Goal: Information Seeking & Learning: Learn about a topic

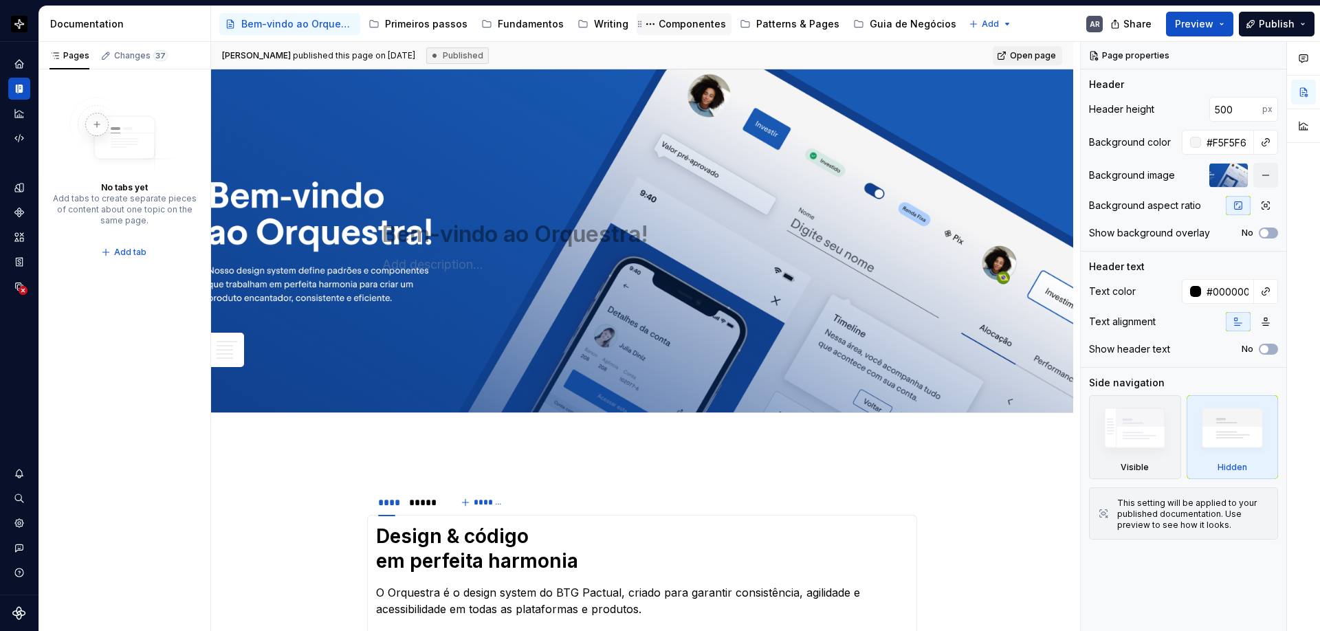
click at [673, 26] on div "Componentes" at bounding box center [692, 24] width 67 height 14
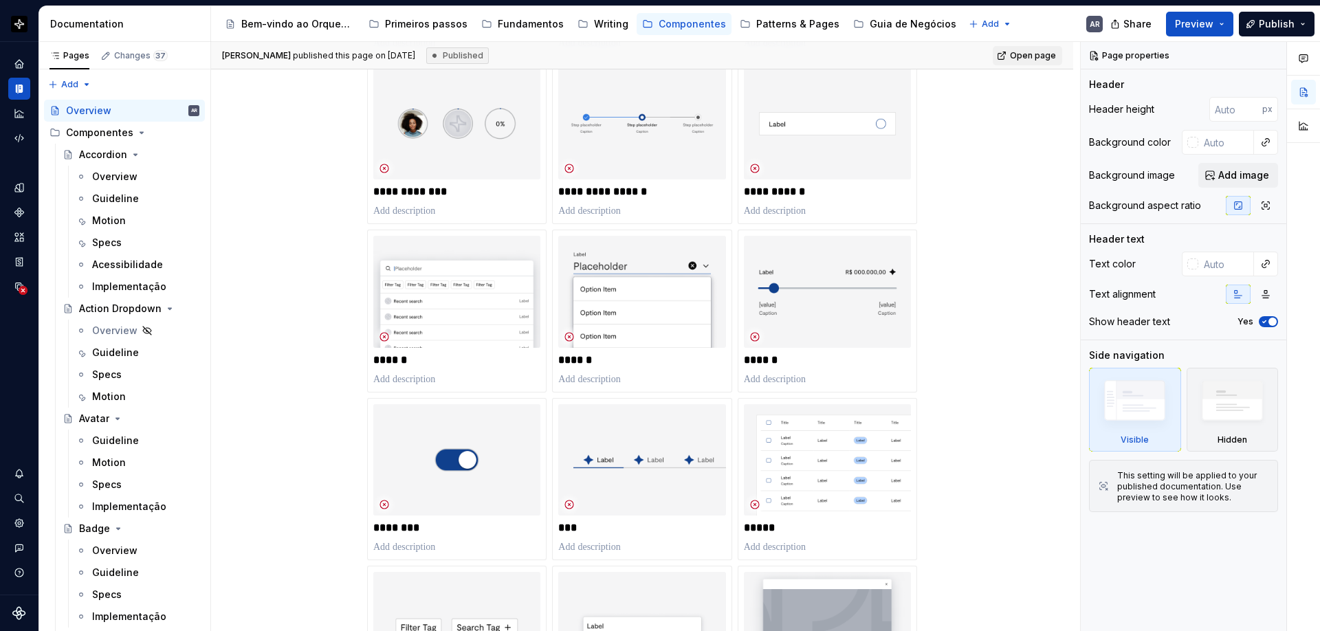
scroll to position [1920, 0]
click at [589, 360] on p "******" at bounding box center [641, 359] width 167 height 14
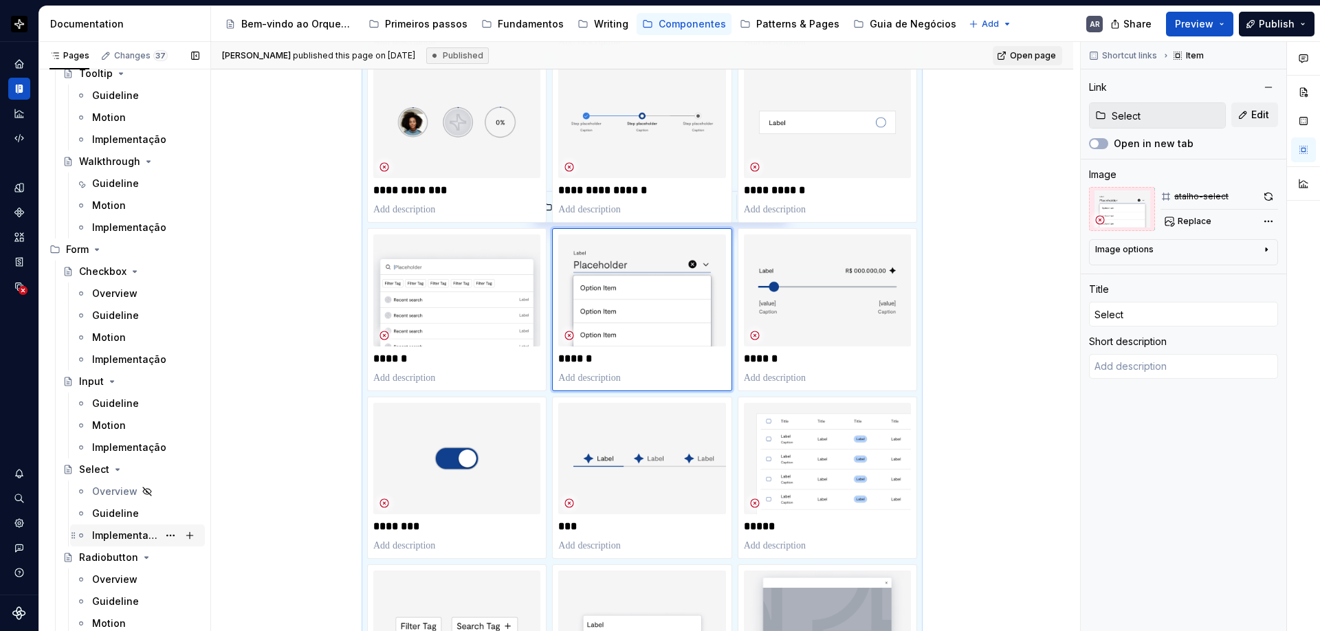
scroll to position [3781, 0]
click at [107, 507] on div "Guideline" at bounding box center [115, 510] width 47 height 14
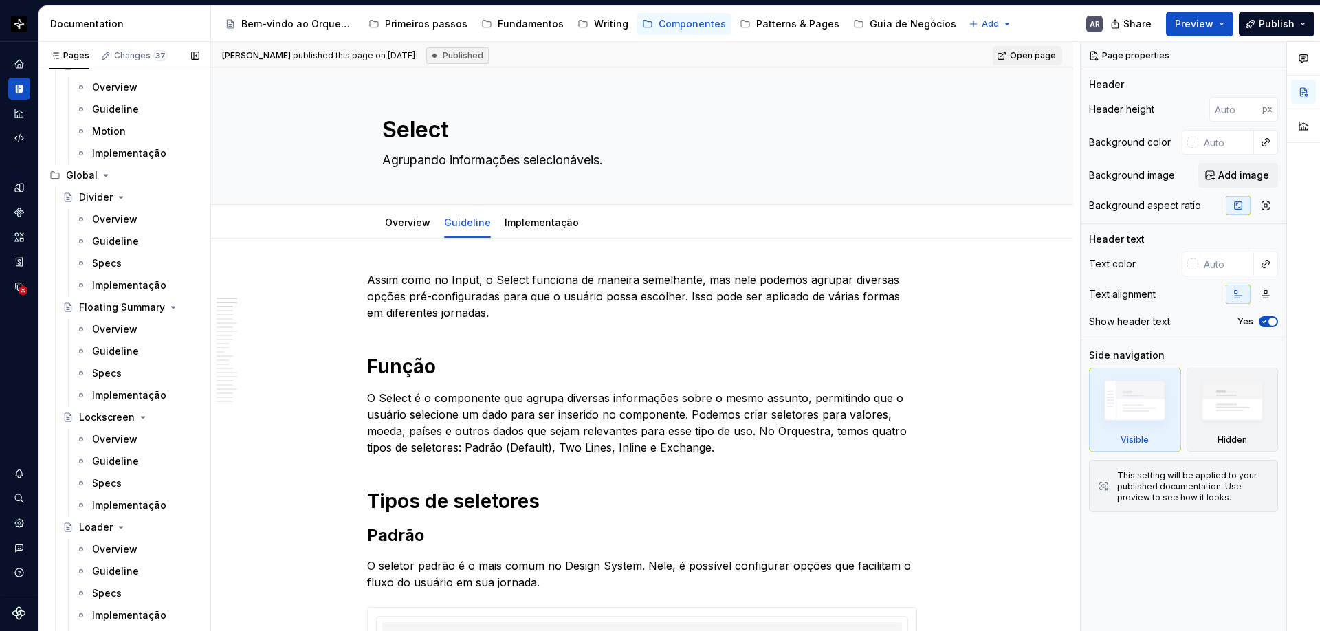
scroll to position [4321, 0]
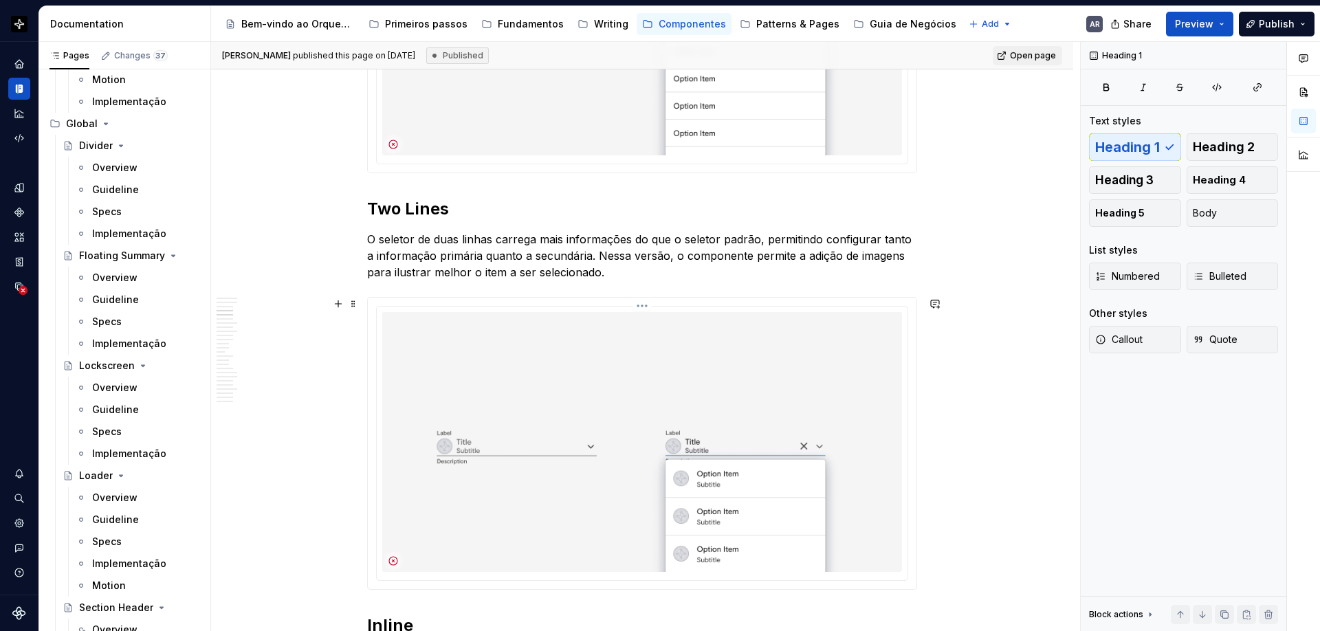
scroll to position [725, 0]
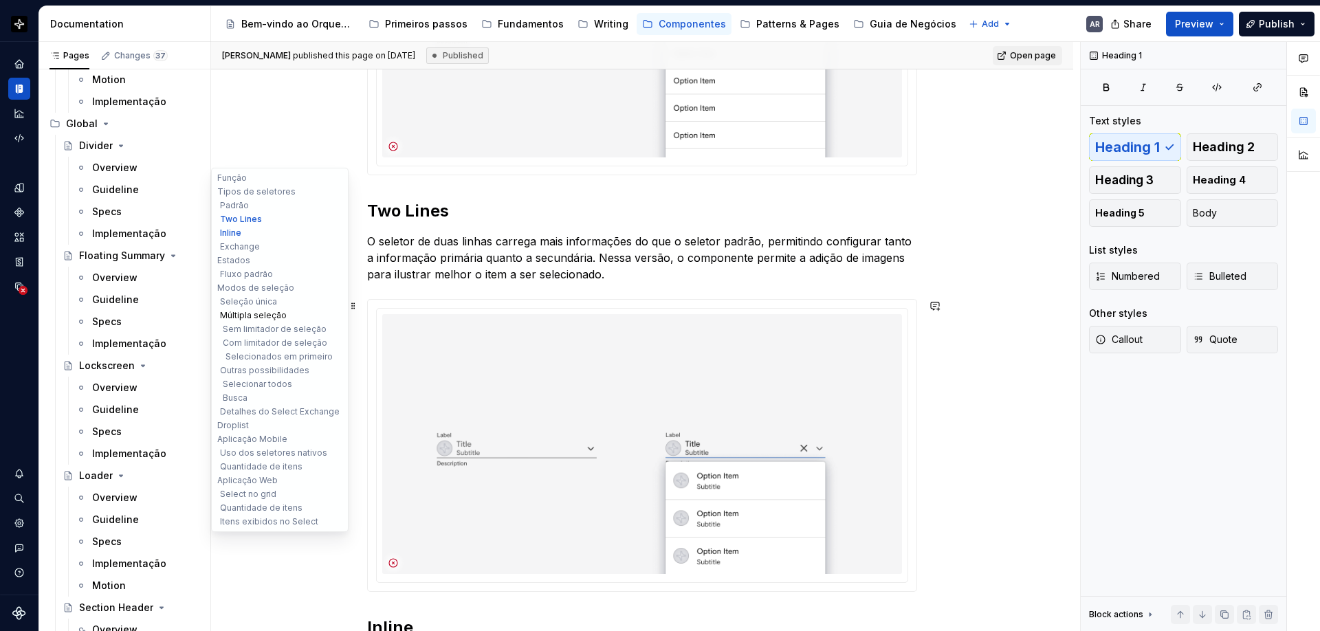
click at [267, 317] on button "Múltipla seleção" at bounding box center [280, 316] width 131 height 14
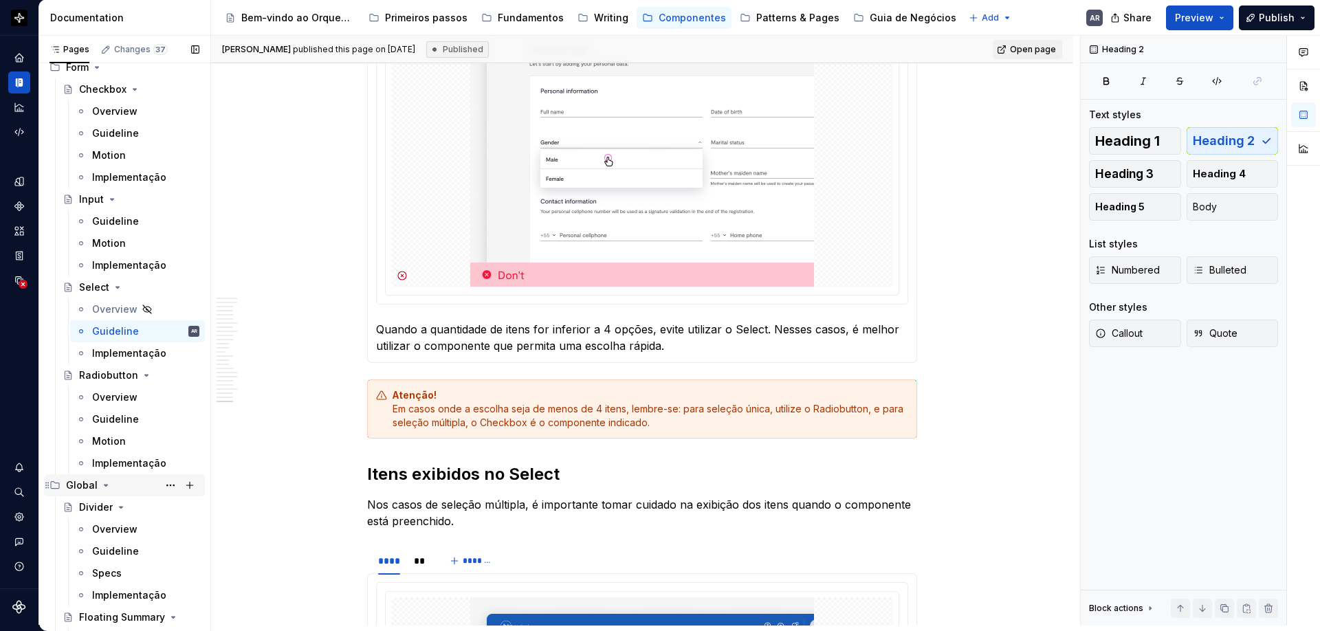
scroll to position [3951, 0]
click at [124, 329] on div "Guideline" at bounding box center [115, 334] width 47 height 14
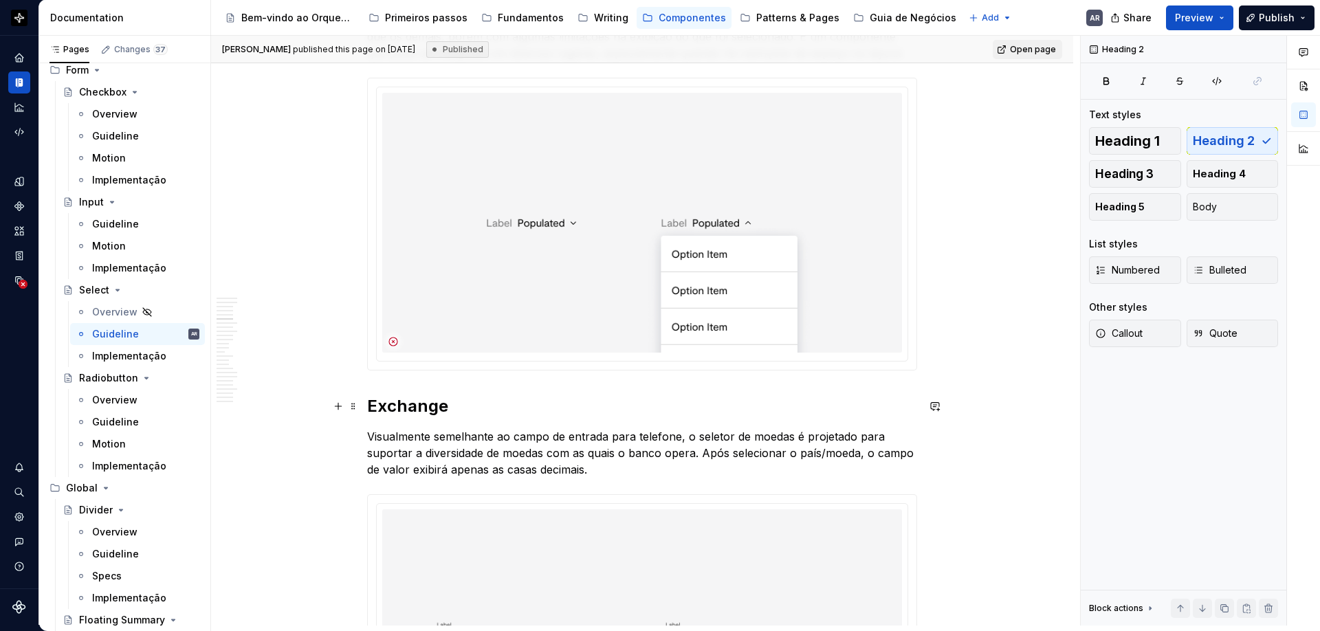
scroll to position [1349, 0]
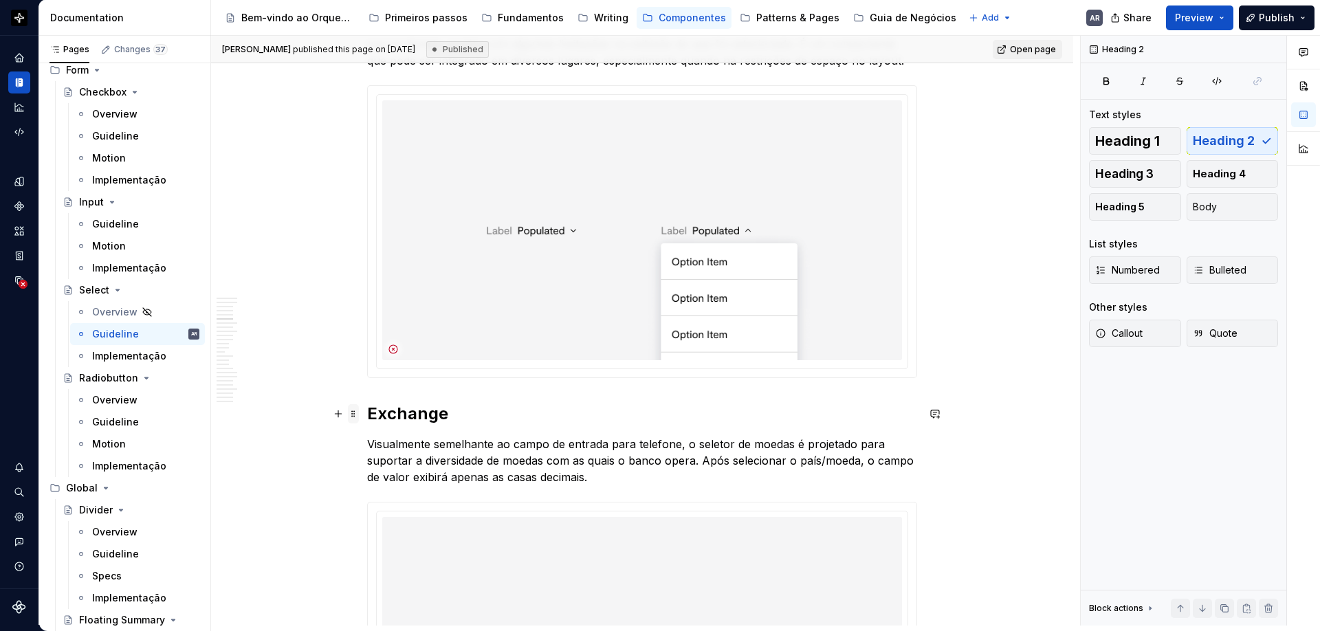
click at [355, 410] on span at bounding box center [353, 413] width 11 height 19
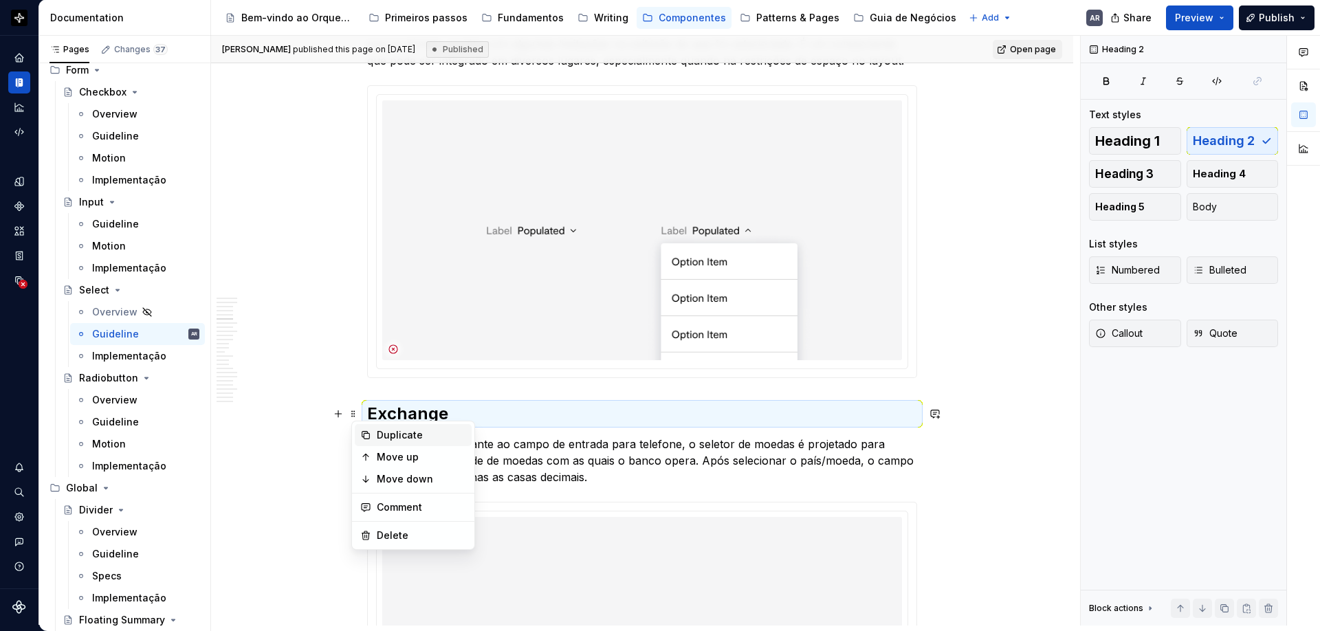
click at [387, 432] on div "Duplicate" at bounding box center [421, 435] width 89 height 14
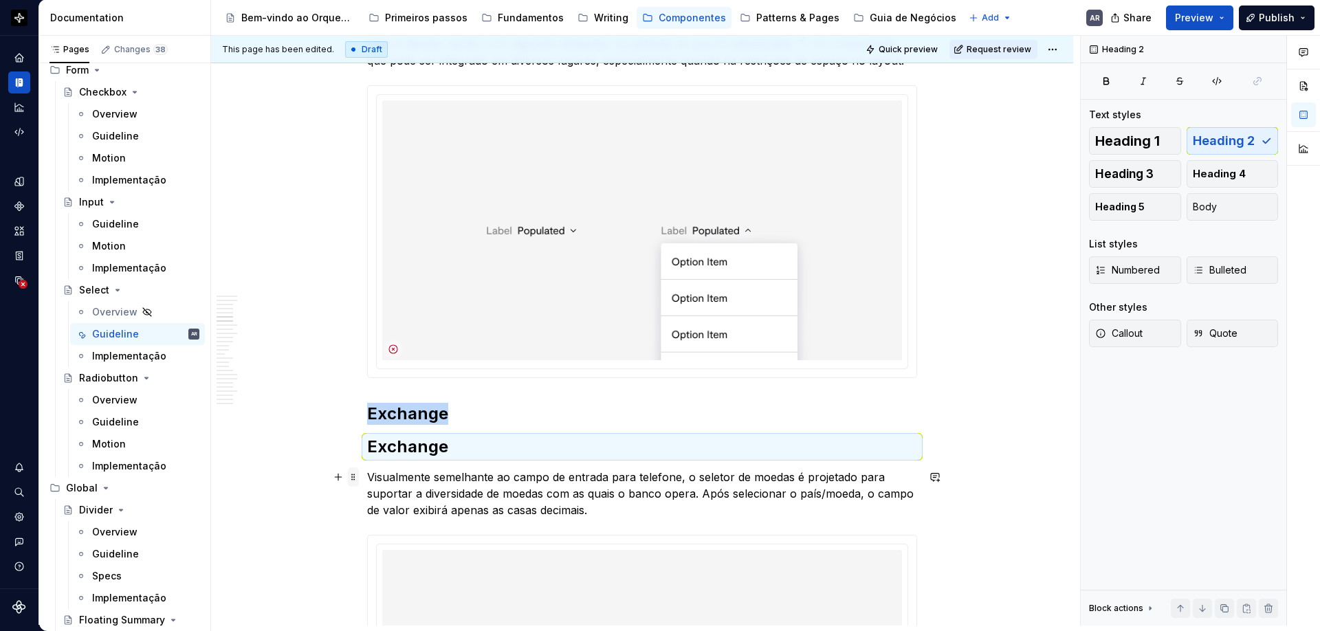
click at [358, 474] on span at bounding box center [353, 477] width 11 height 19
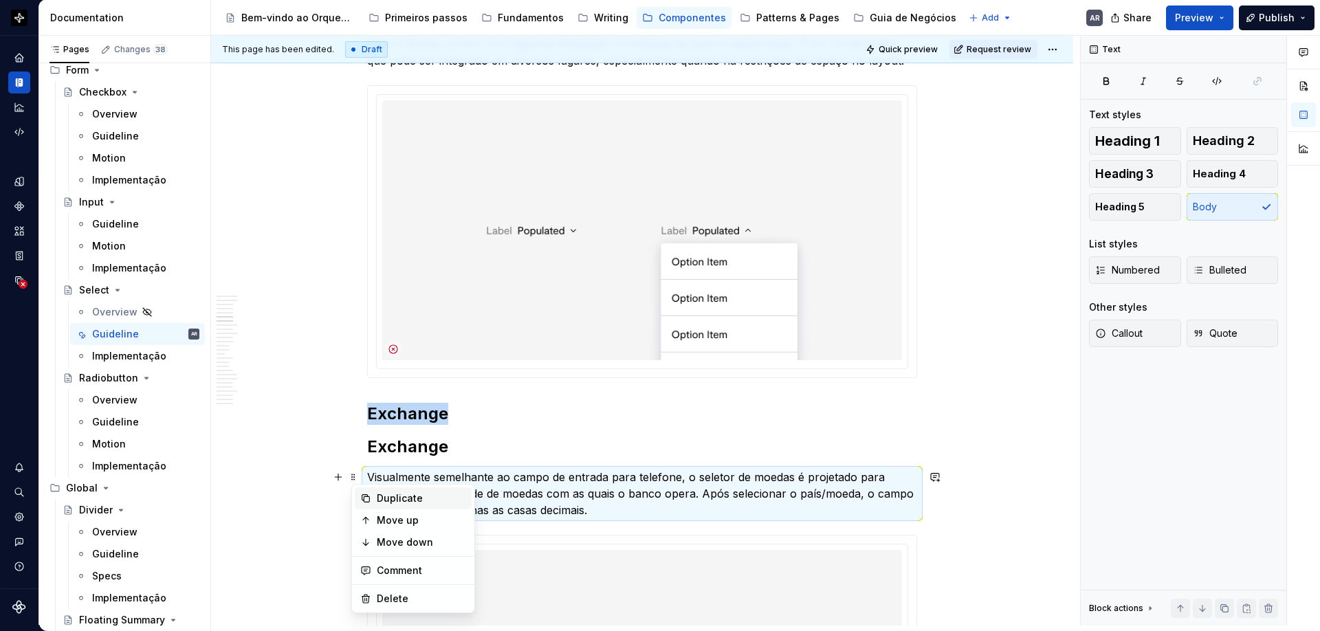
click at [380, 492] on div "Duplicate" at bounding box center [421, 499] width 89 height 14
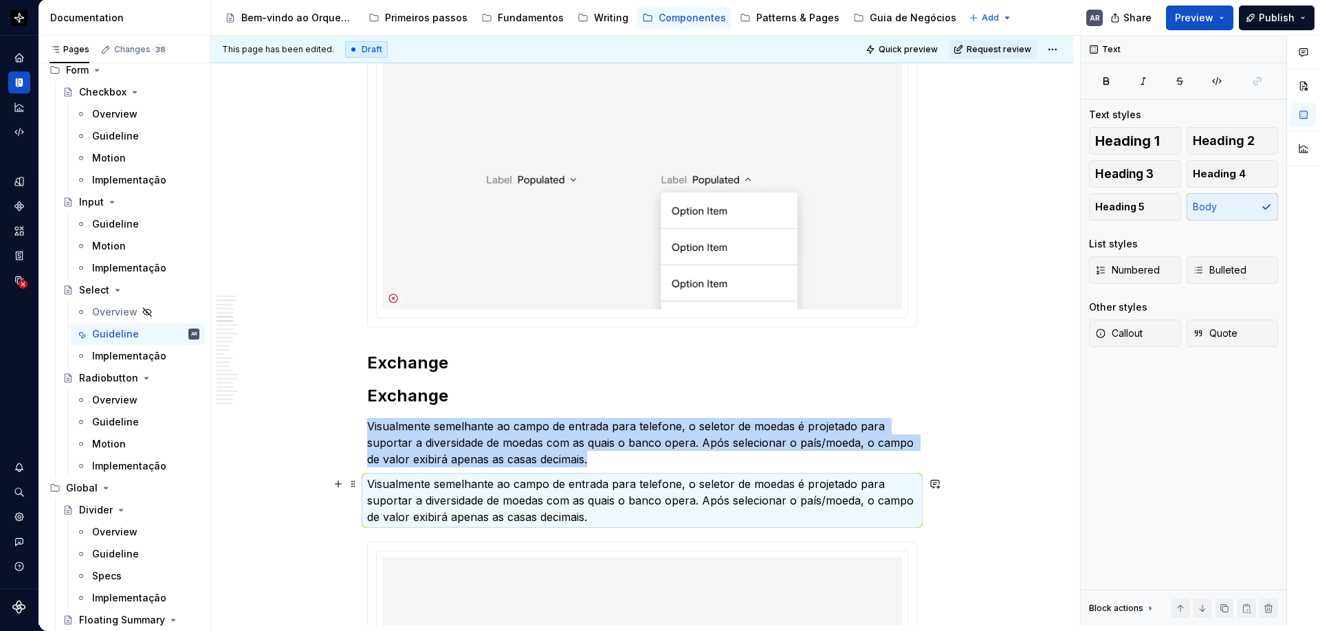
scroll to position [1409, 0]
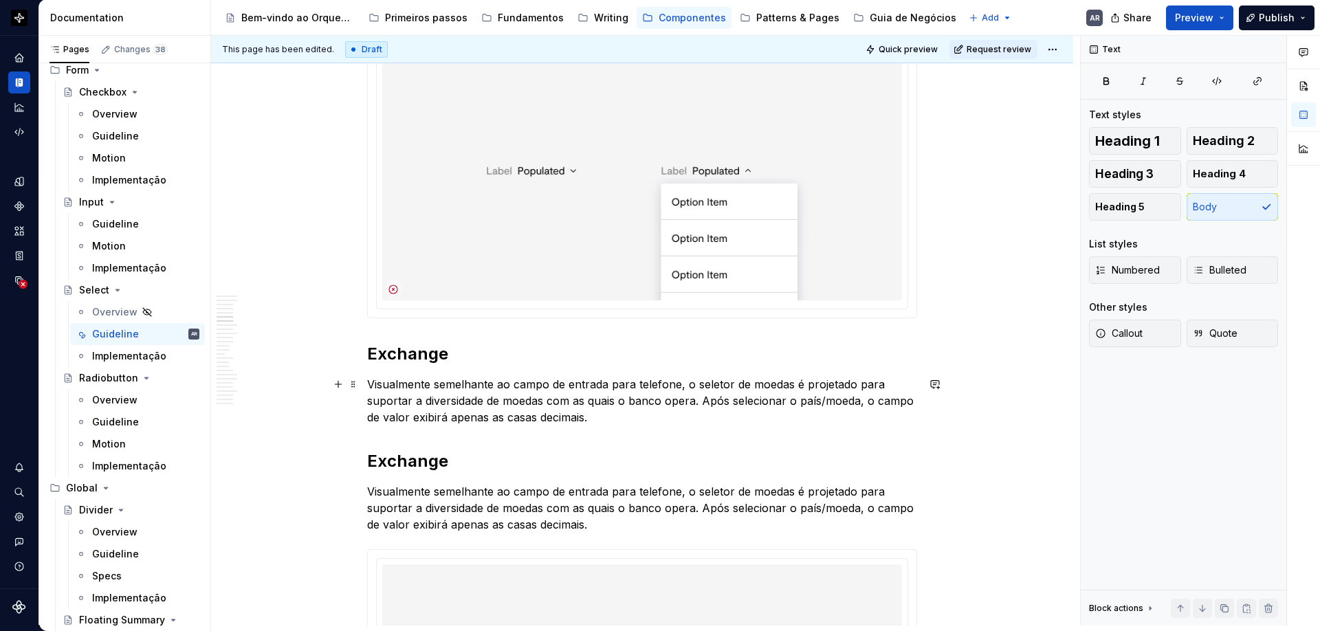
click at [404, 393] on p "Visualmente semelhante ao campo de entrada para telefone, o seletor de moedas é…" at bounding box center [642, 401] width 550 height 50
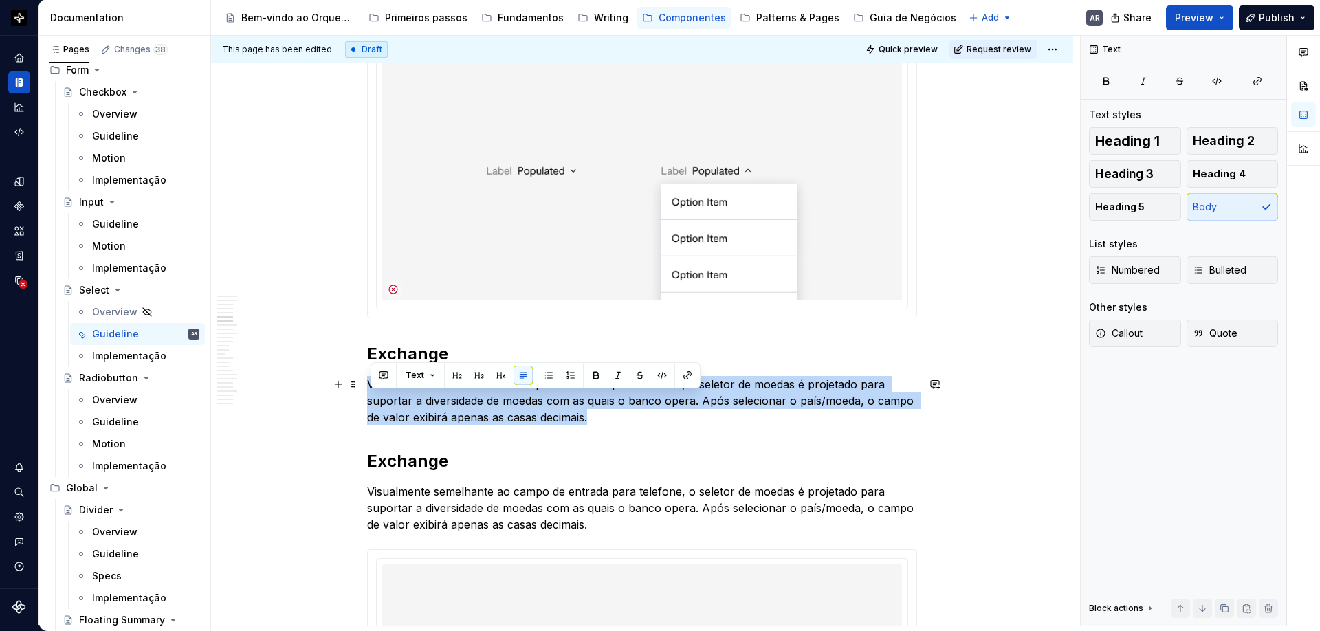
click at [404, 393] on p "Visualmente semelhante ao campo de entrada para telefone, o seletor de moedas é…" at bounding box center [642, 401] width 550 height 50
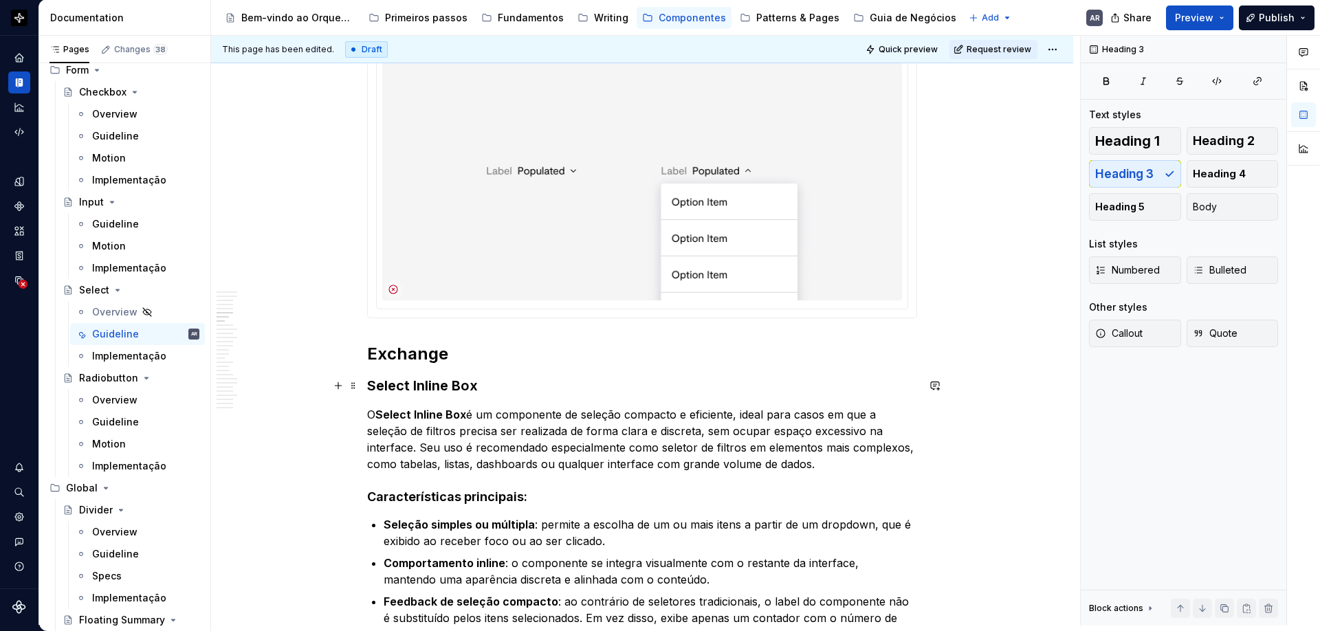
click at [445, 383] on h3 "Select Inline Box" at bounding box center [642, 385] width 550 height 19
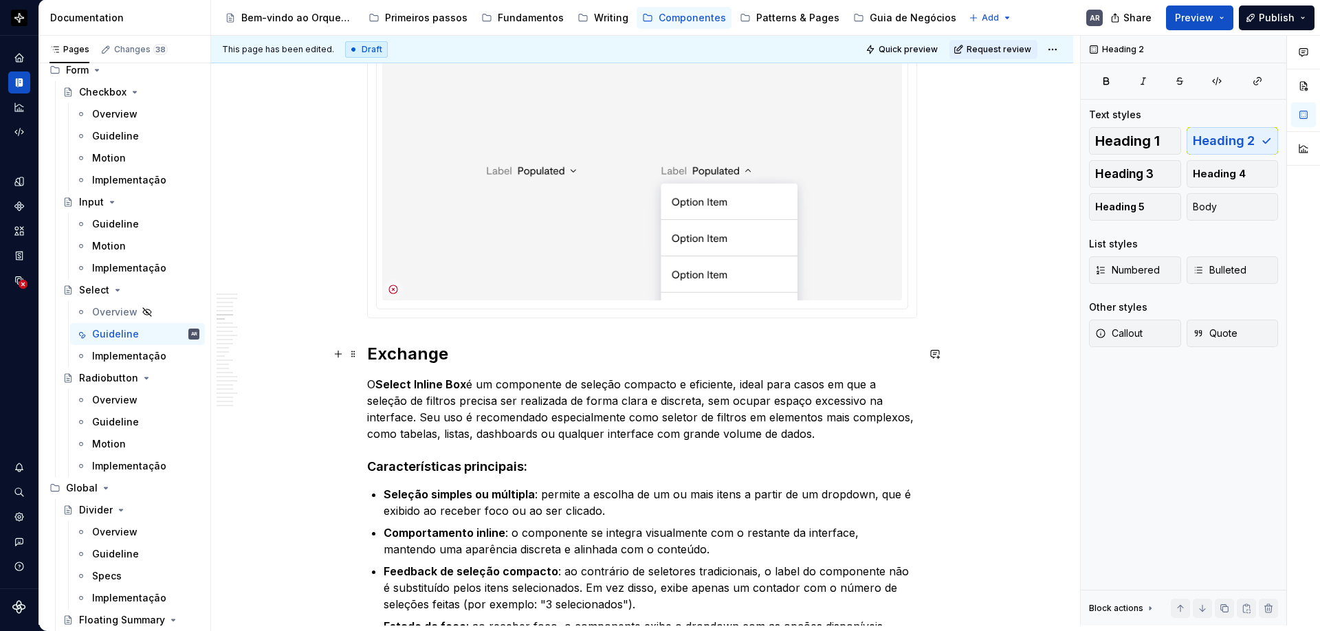
click at [405, 357] on h2 "Exchange" at bounding box center [642, 354] width 550 height 22
type textarea "*"
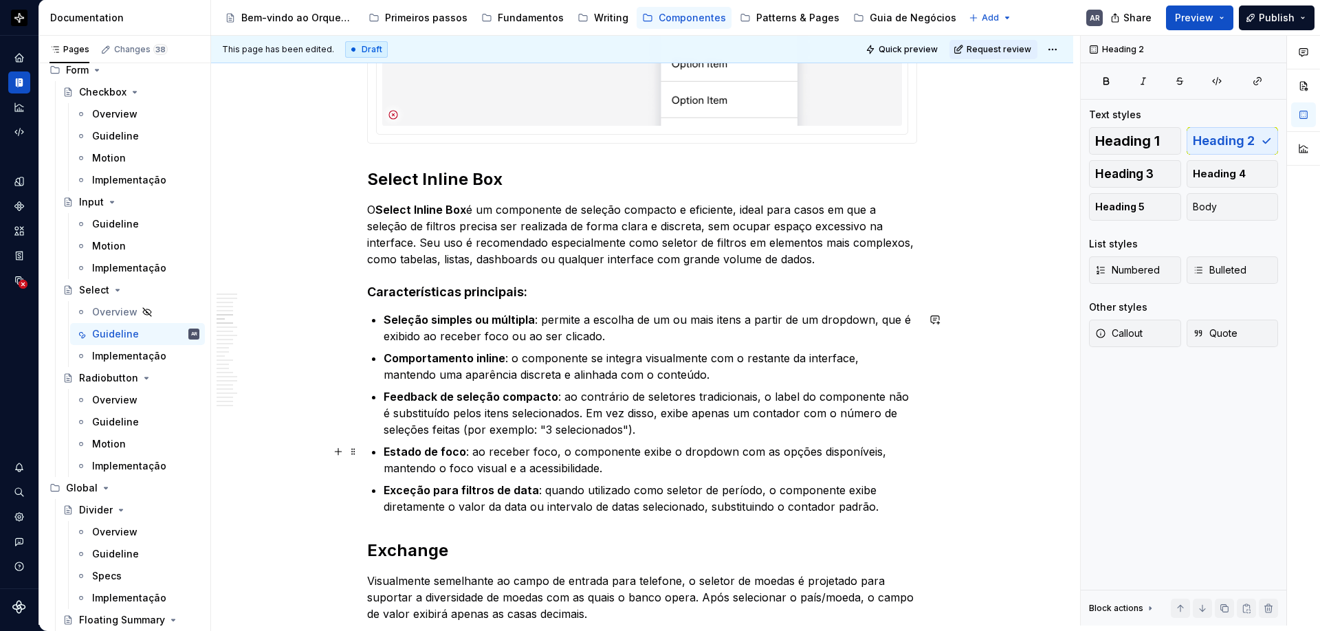
scroll to position [1586, 0]
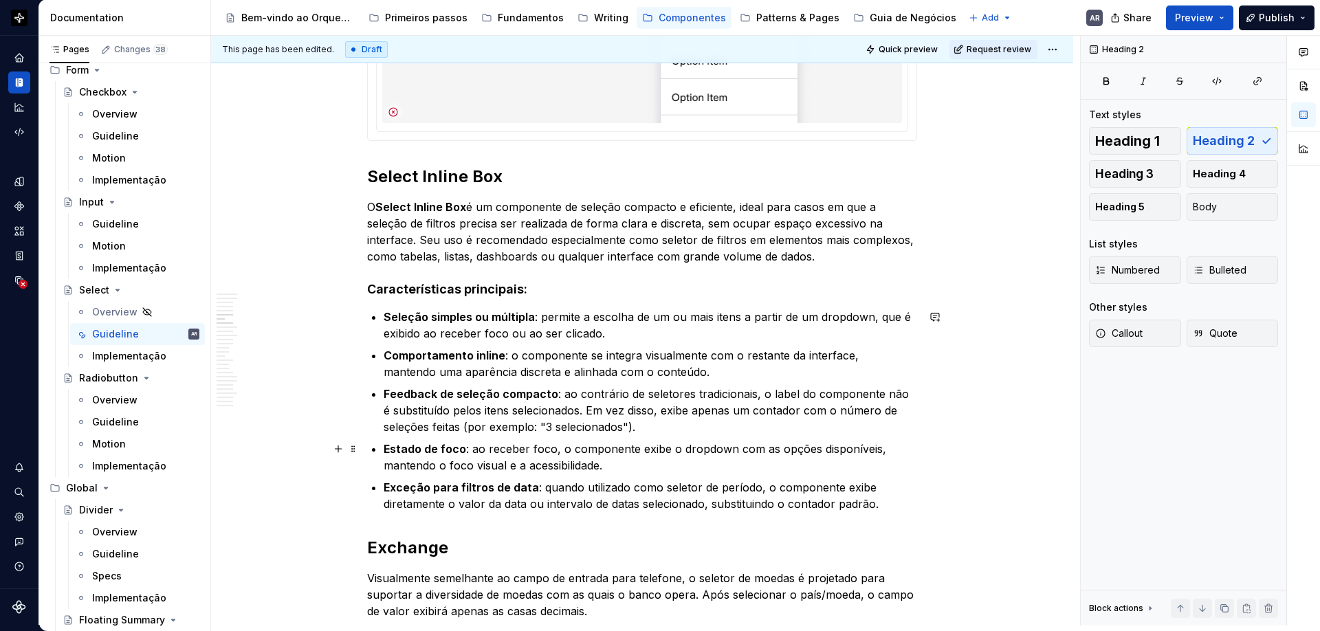
click at [611, 466] on p "Estado de foco : ao receber foco, o componente exibe o dropdown com as opções d…" at bounding box center [651, 457] width 534 height 33
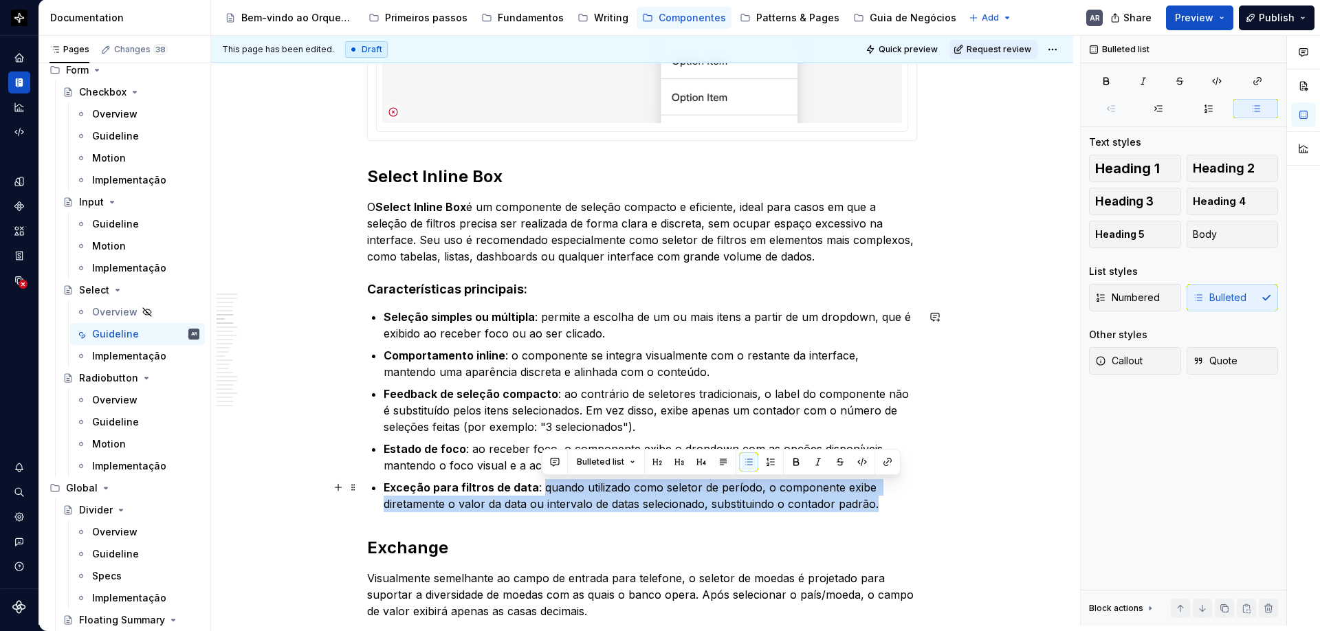
drag, startPoint x: 542, startPoint y: 487, endPoint x: 881, endPoint y: 509, distance: 339.6
click at [881, 509] on p "Exceção para filtros de data : quando utilizado como seletor de período, o comp…" at bounding box center [651, 495] width 534 height 33
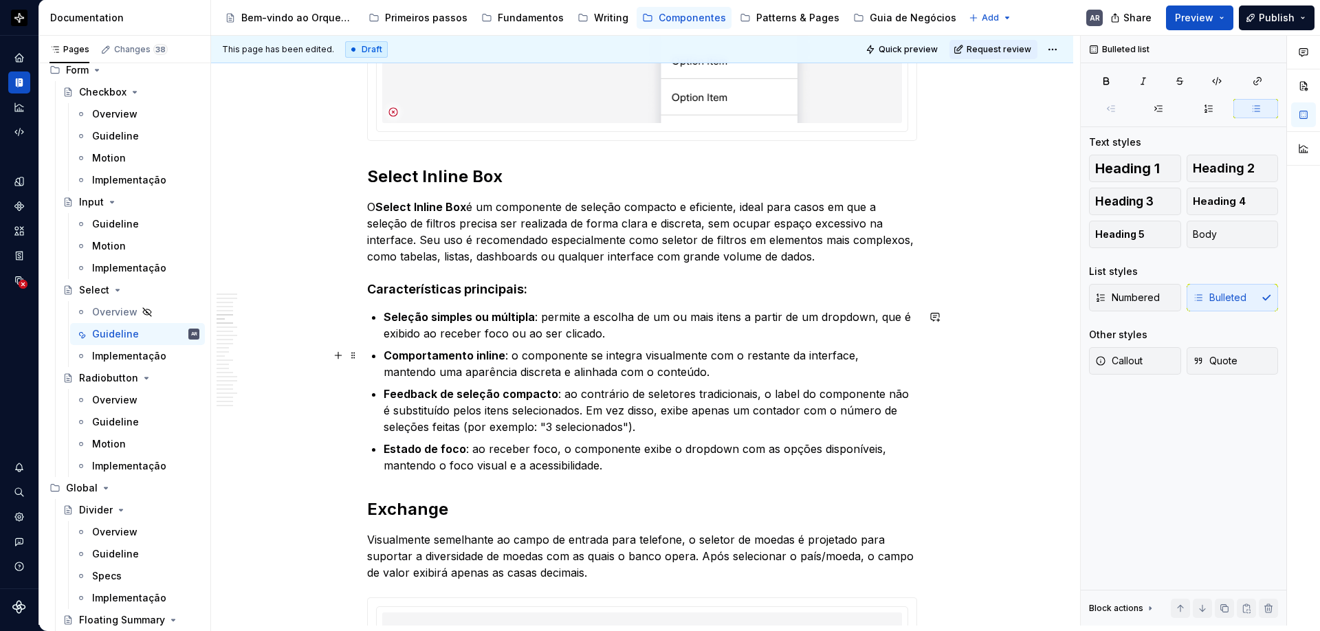
click at [683, 372] on p "Comportamento inline : o componente se integra visualmente com o restante da in…" at bounding box center [651, 363] width 534 height 33
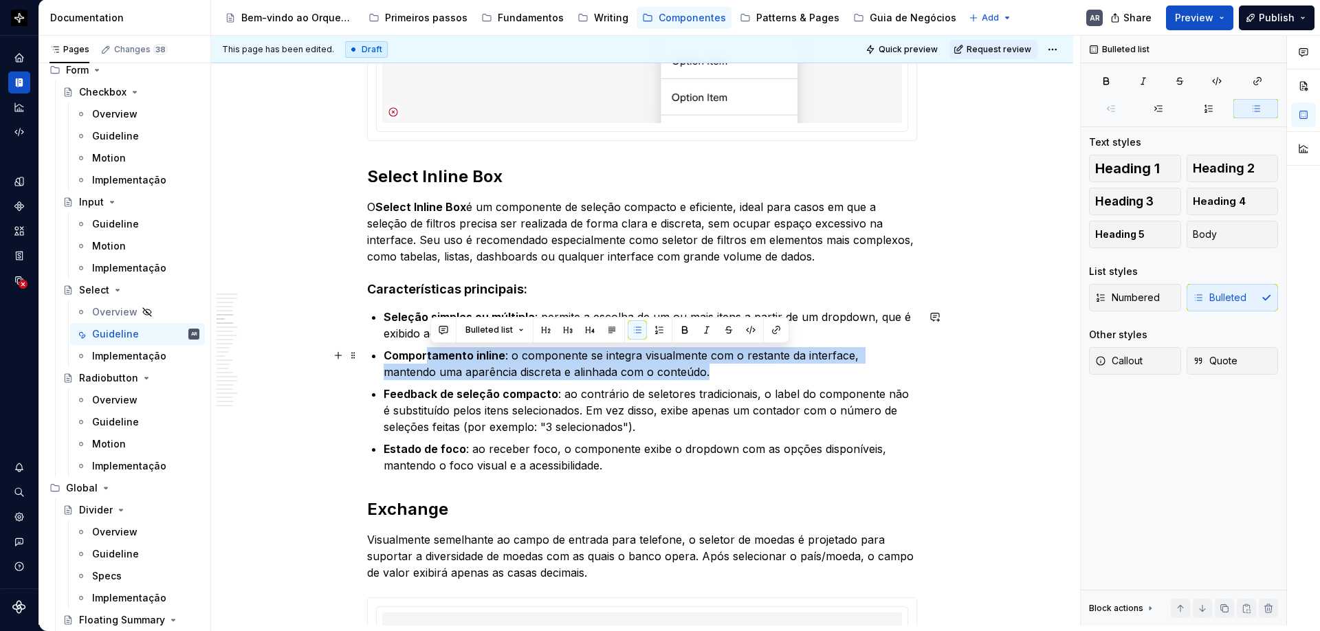
drag, startPoint x: 670, startPoint y: 372, endPoint x: 430, endPoint y: 362, distance: 240.2
click at [430, 362] on p "Comportamento inline : o componente se integra visualmente com o restante da in…" at bounding box center [651, 363] width 534 height 33
drag, startPoint x: 388, startPoint y: 356, endPoint x: 659, endPoint y: 378, distance: 272.5
click at [659, 378] on p "Comportamento inline : o componente se integra visualmente com o restante da in…" at bounding box center [651, 363] width 534 height 33
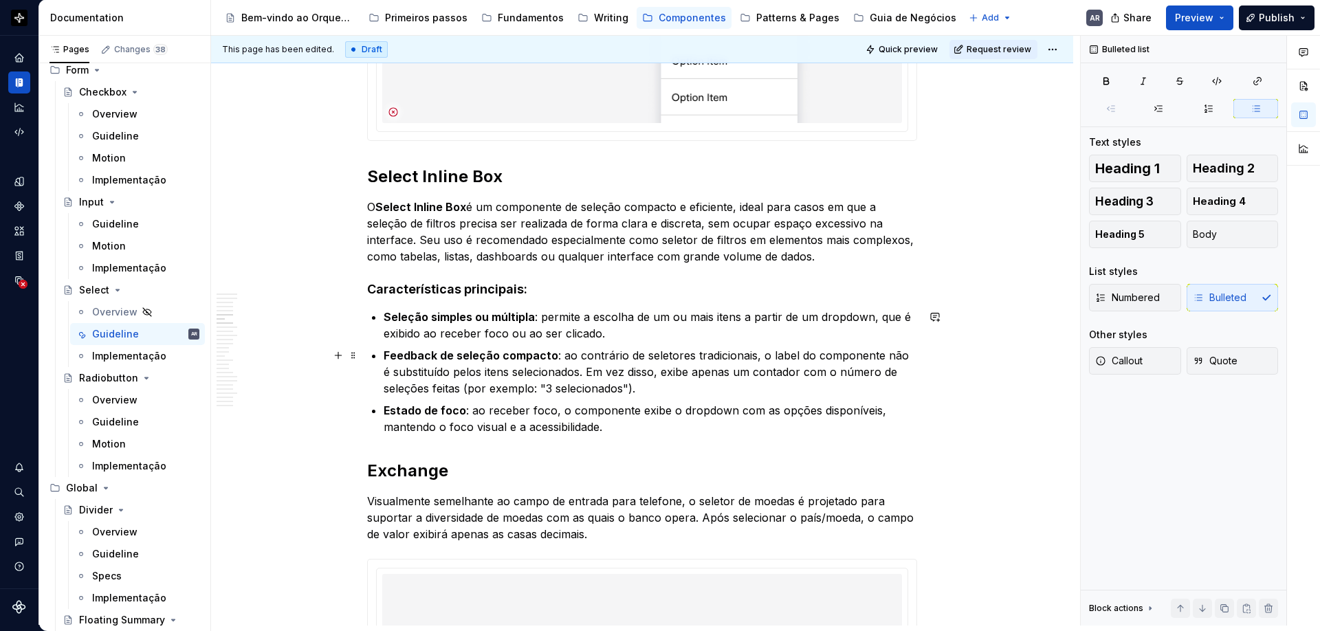
click at [646, 389] on p "Feedback de seleção compacto : ao contrário de seletores tradicionais, o label …" at bounding box center [651, 372] width 534 height 50
click at [589, 390] on p "Feedback de seleção compacto : ao contrário de seletores tradicionais, o label …" at bounding box center [651, 372] width 534 height 50
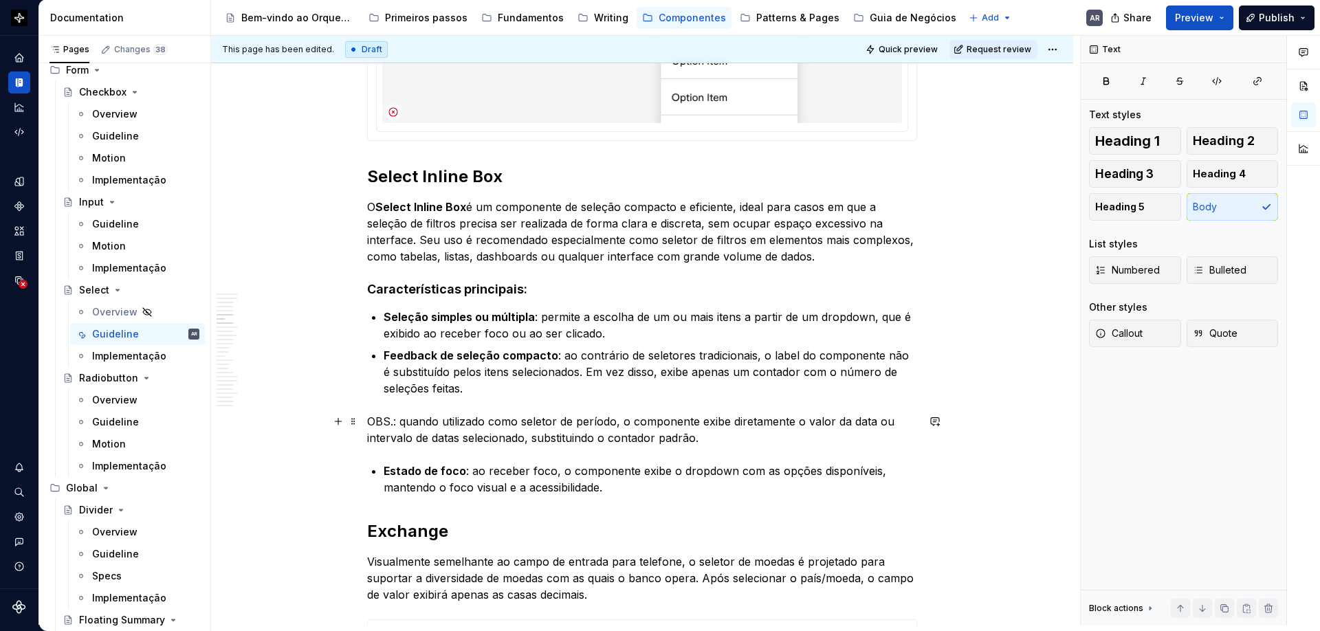
click at [404, 419] on p "OBS.: quando utilizado como seletor de período, o componente exibe diretamente …" at bounding box center [642, 429] width 550 height 33
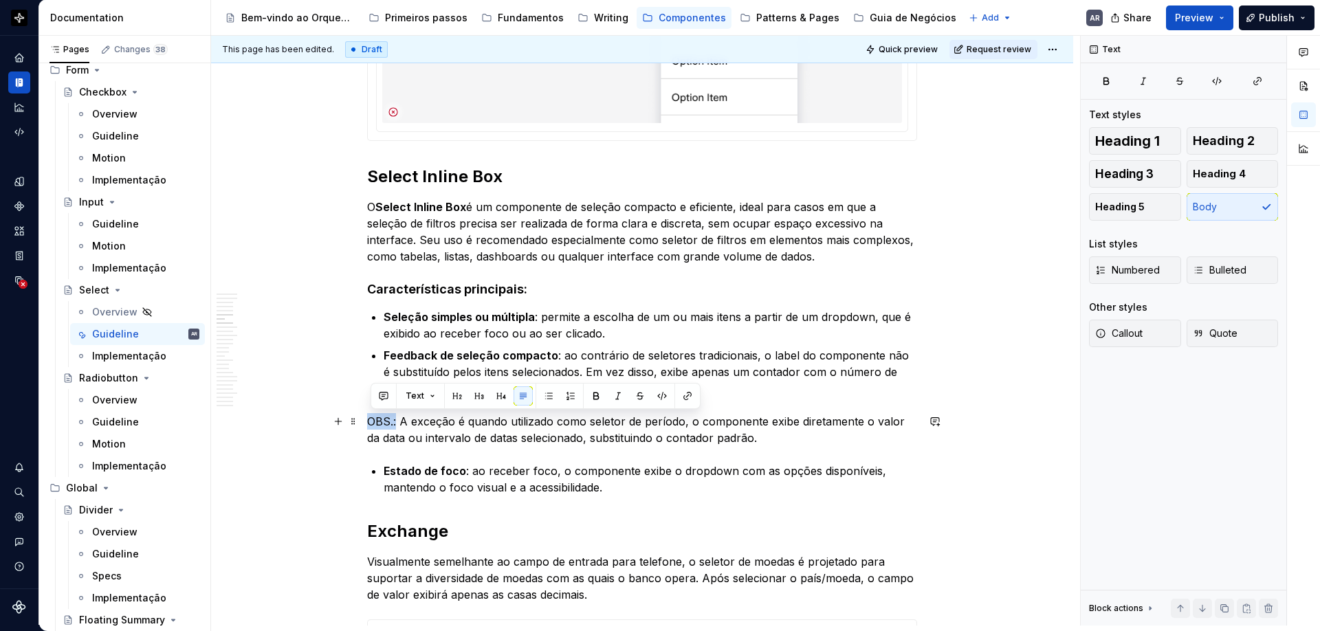
drag, startPoint x: 400, startPoint y: 420, endPoint x: 371, endPoint y: 419, distance: 29.6
click at [371, 419] on p "OBS.: A exceção é quando utilizado como seletor de período, o componente exibe …" at bounding box center [642, 429] width 550 height 33
click at [434, 434] on p "OBS.: A exceção é quando utilizado como seletor de período, o componente exibe …" at bounding box center [642, 429] width 550 height 33
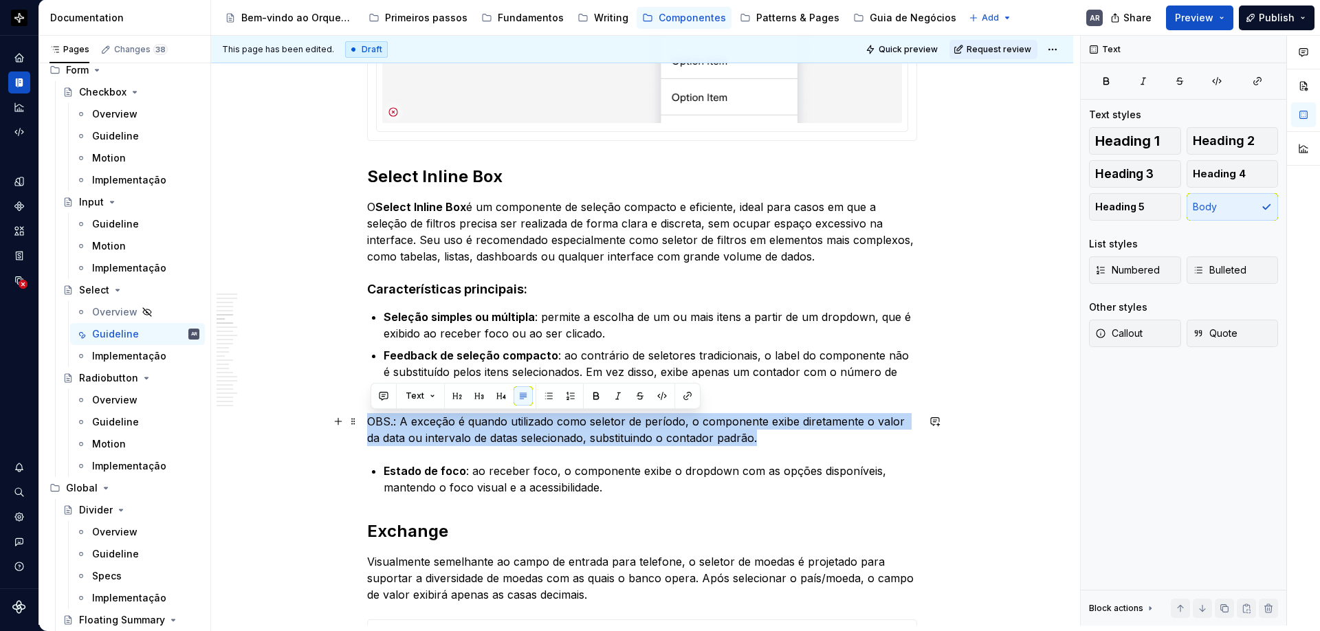
drag, startPoint x: 777, startPoint y: 438, endPoint x: 371, endPoint y: 413, distance: 407.1
click at [371, 413] on p "OBS.: A exceção é quando utilizado como seletor de período, o componente exibe …" at bounding box center [642, 429] width 550 height 33
click at [432, 396] on button "Text" at bounding box center [420, 395] width 42 height 19
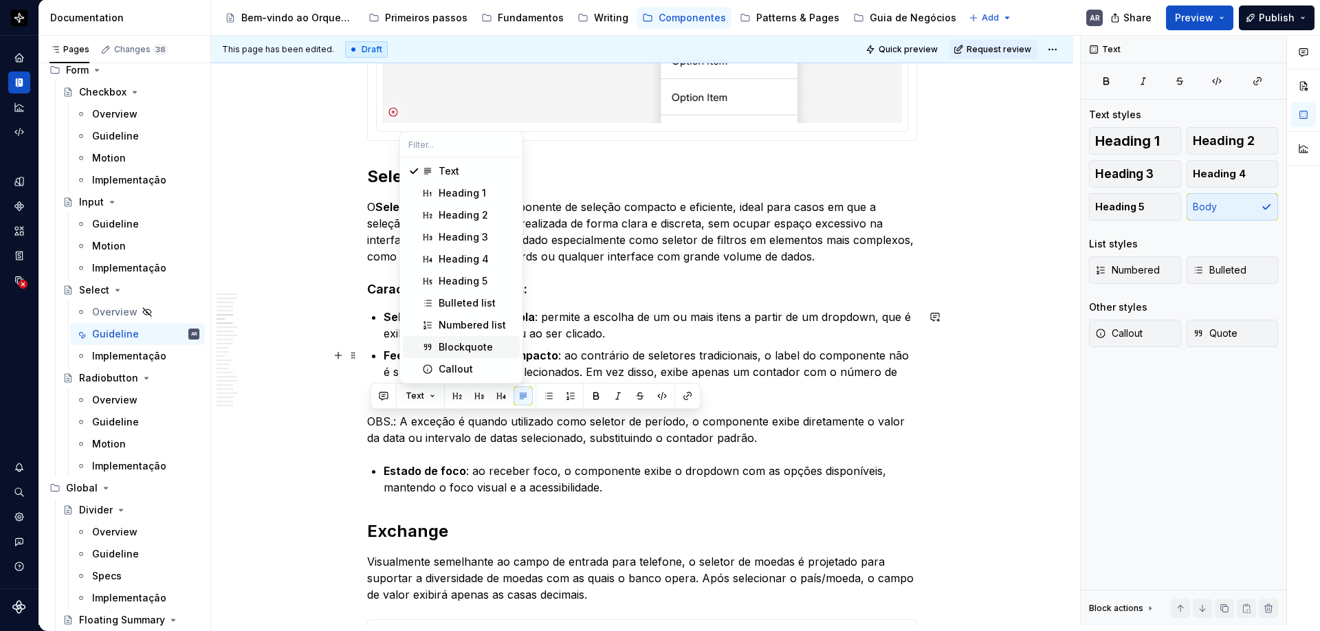
click at [463, 343] on div "Blockquote" at bounding box center [466, 347] width 54 height 14
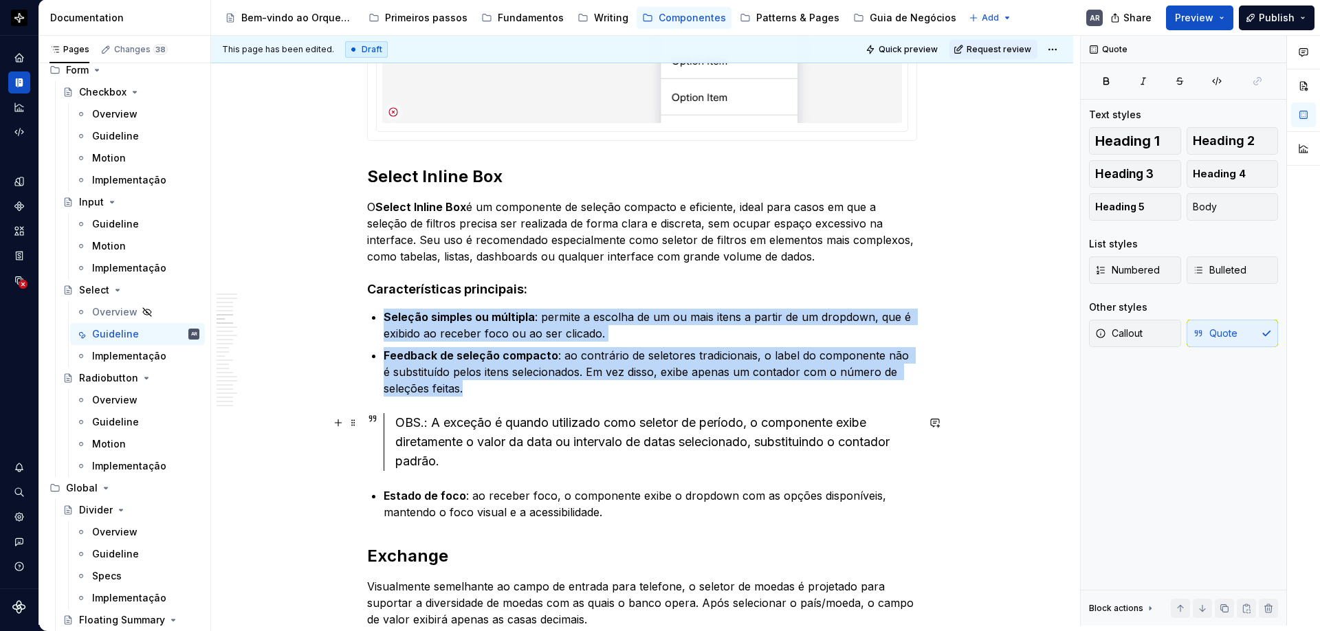
click at [454, 458] on div "OBS.: A exceção é quando utilizado como seletor de período, o componente exibe …" at bounding box center [656, 442] width 522 height 58
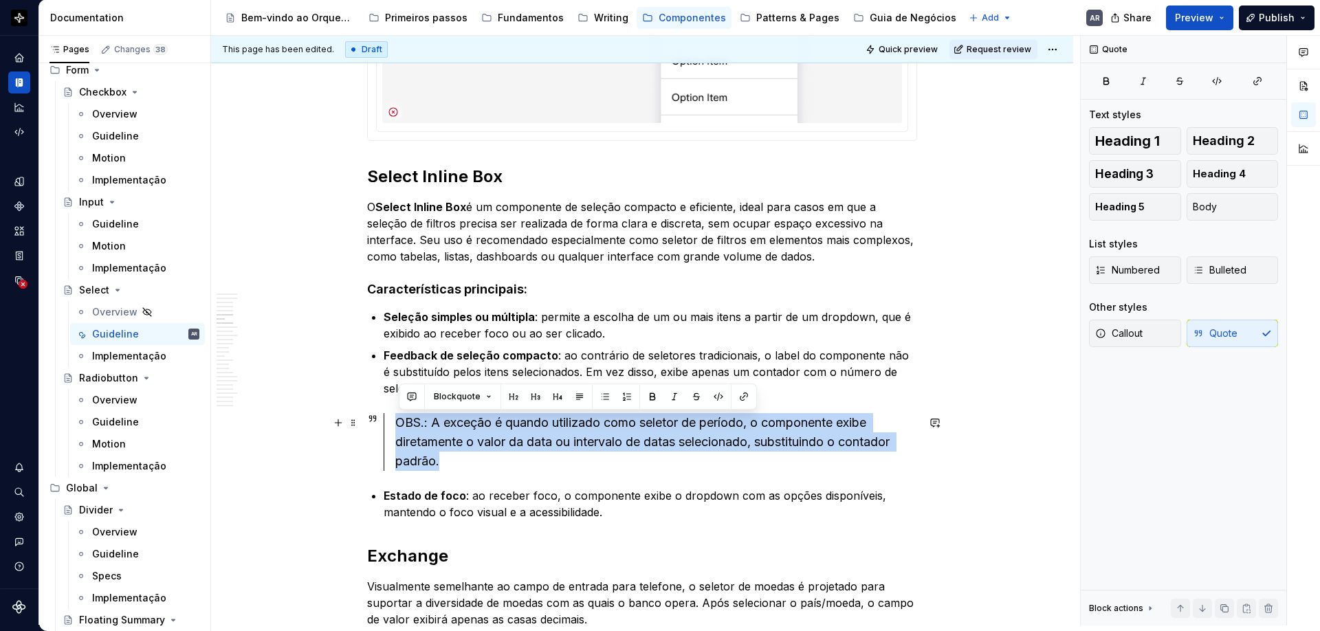
drag, startPoint x: 454, startPoint y: 464, endPoint x: 402, endPoint y: 421, distance: 68.0
click at [402, 421] on div "OBS.: A exceção é quando utilizado como seletor de período, o componente exibe …" at bounding box center [656, 442] width 522 height 58
click at [481, 398] on button "Blockquote" at bounding box center [463, 396] width 70 height 19
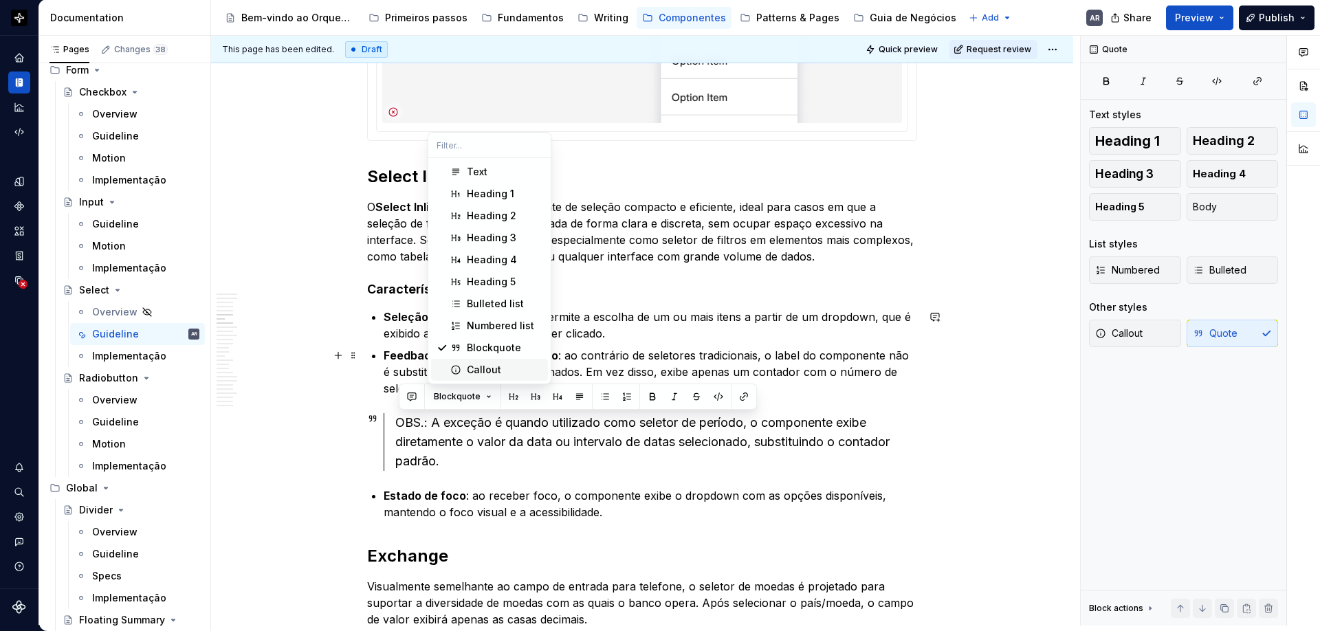
click at [490, 368] on div "Callout" at bounding box center [484, 370] width 34 height 14
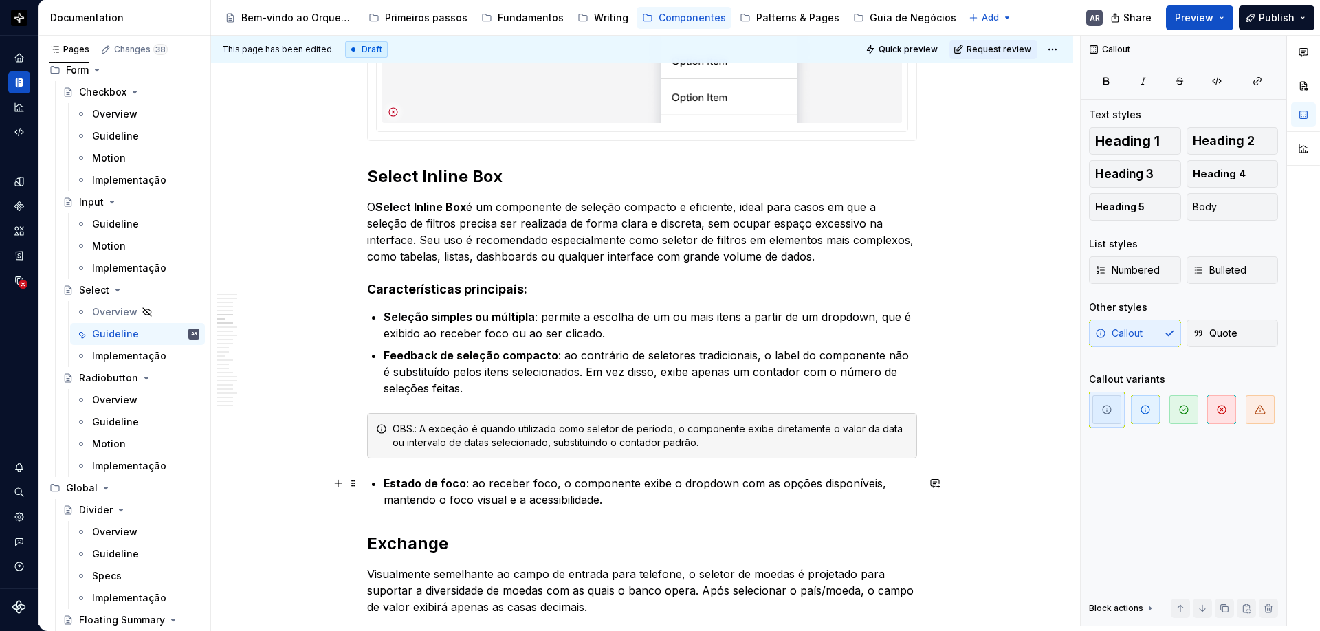
click at [622, 506] on p "Estado de foco : ao receber foco, o componente exibe o dropdown com as opções d…" at bounding box center [651, 491] width 534 height 33
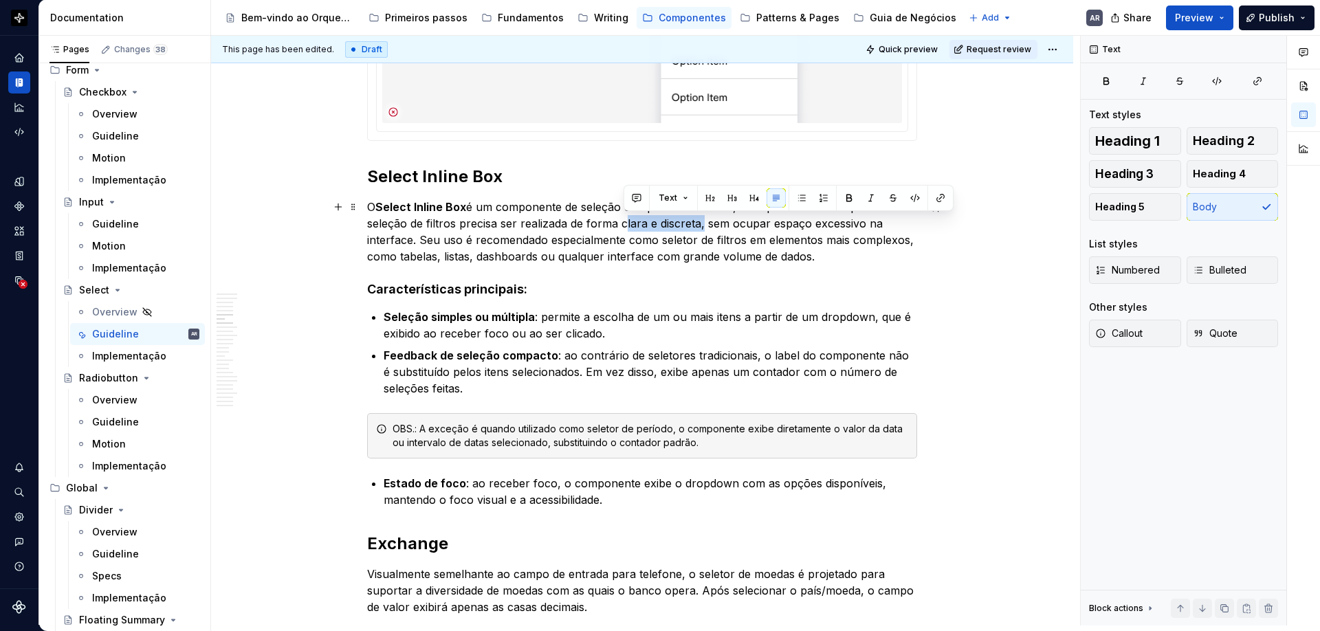
drag, startPoint x: 702, startPoint y: 226, endPoint x: 626, endPoint y: 228, distance: 75.7
click at [626, 228] on p "O Select Inline Box é um componente de seleção compacto e eficiente, ideal para…" at bounding box center [642, 232] width 550 height 66
click at [427, 240] on p "O Select Inline Box é um componente de seleção compacto e eficiente, ideal para…" at bounding box center [642, 232] width 550 height 66
click at [425, 240] on p "O Select Inline Box é um componente de seleção compacto e eficiente, ideal para…" at bounding box center [642, 232] width 550 height 66
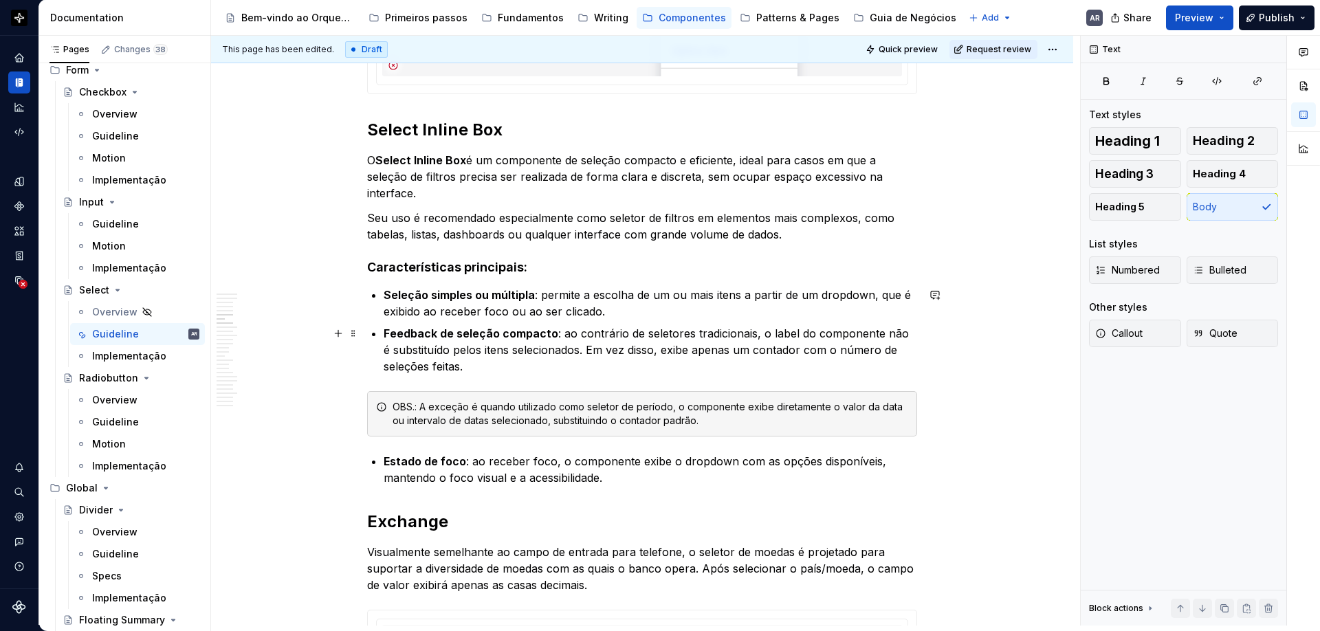
scroll to position [1632, 0]
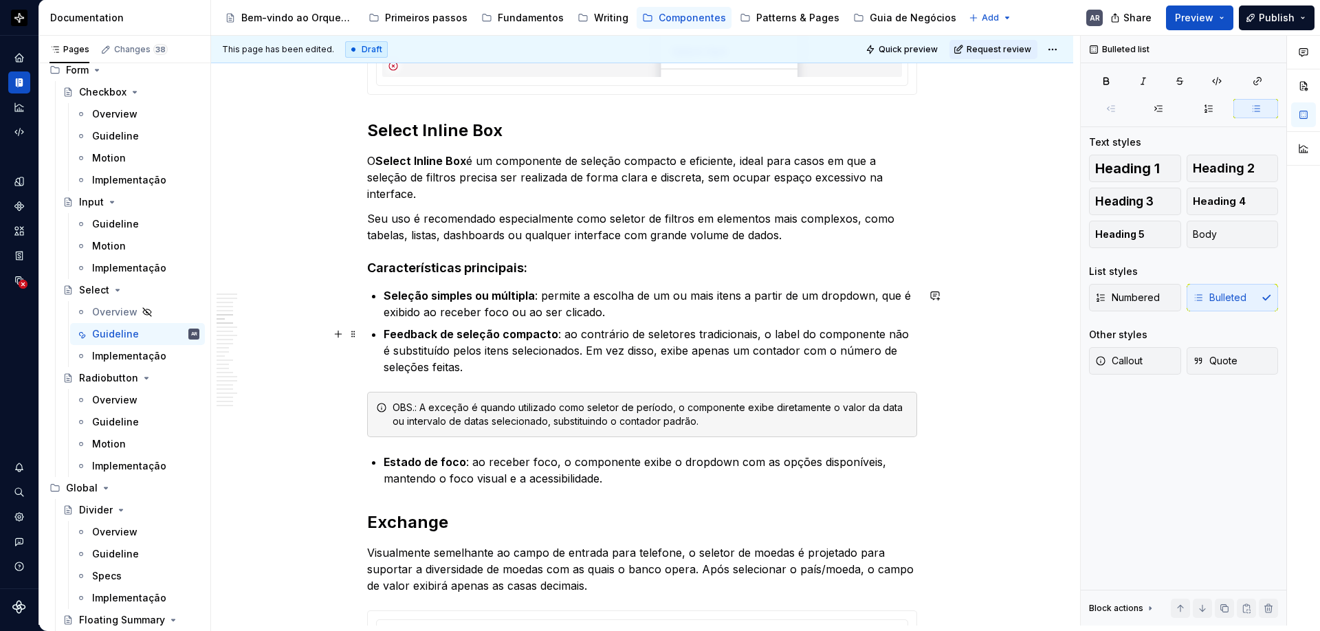
click at [562, 365] on p "Feedback de seleção compacto : ao contrário de seletores tradicionais, o label …" at bounding box center [651, 351] width 534 height 50
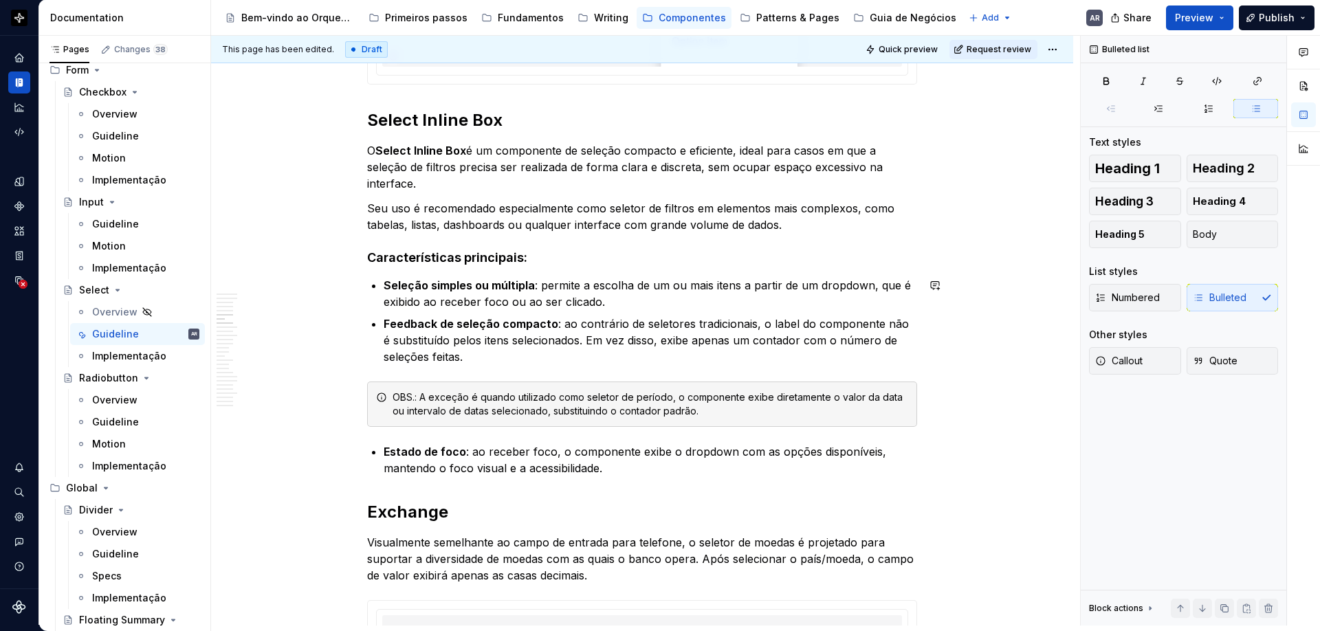
scroll to position [1643, 0]
click at [699, 208] on p "Seu uso é recomendado especialmente como seletor de filtros em elementos mais c…" at bounding box center [642, 215] width 550 height 33
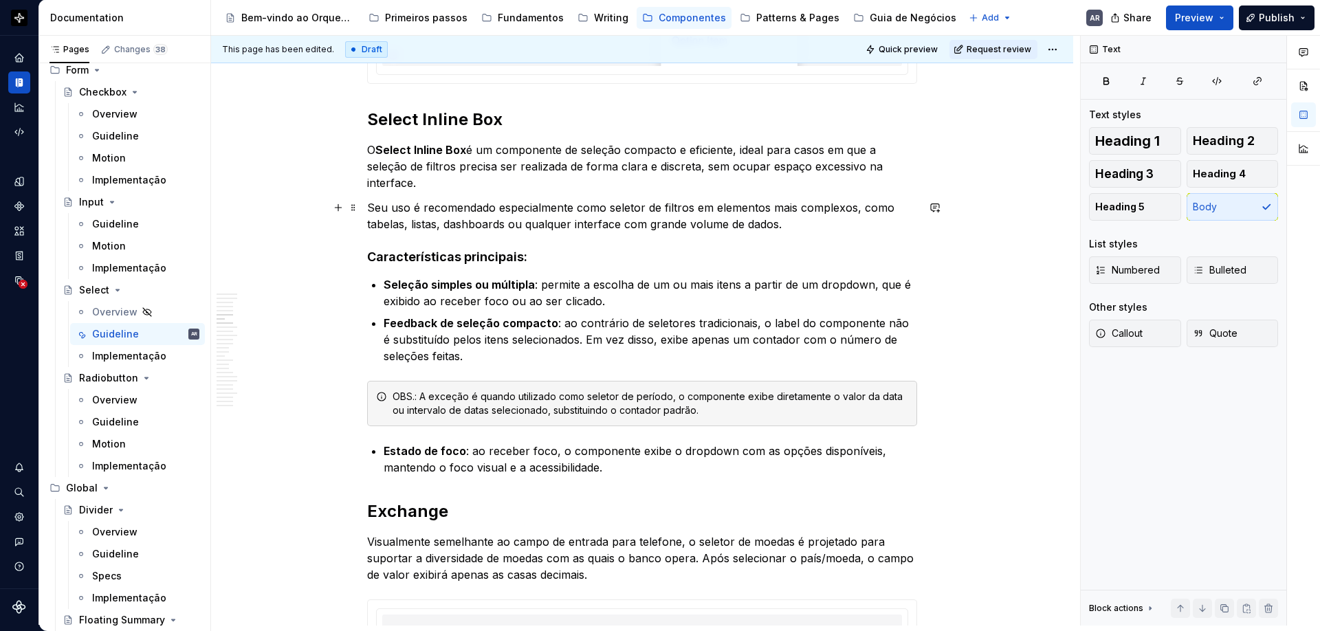
click at [795, 226] on p "Seu uso é recomendado especialmente como seletor de filtros em elementos mais c…" at bounding box center [642, 215] width 550 height 33
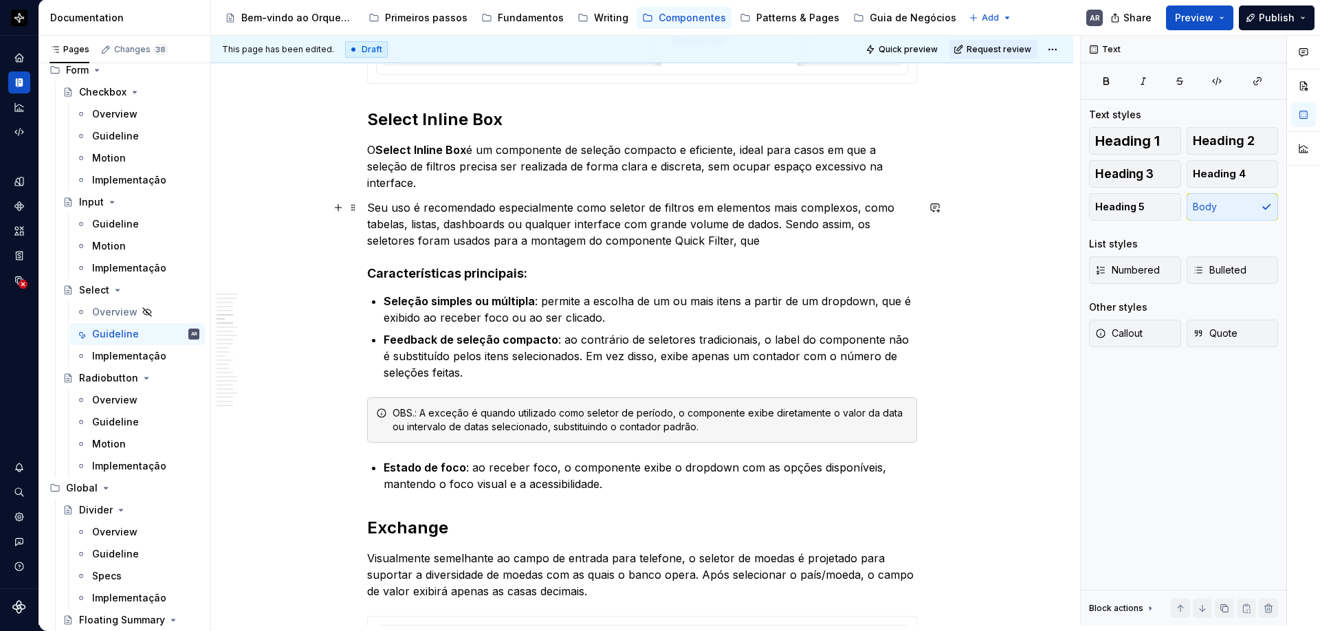
click at [730, 242] on p "Seu uso é recomendado especialmente como seletor de filtros em elementos mais c…" at bounding box center [642, 224] width 550 height 50
type textarea "*"
click at [732, 241] on p "Seu uso é recomendado especialmente como seletor de filtros em elementos mais c…" at bounding box center [642, 224] width 550 height 50
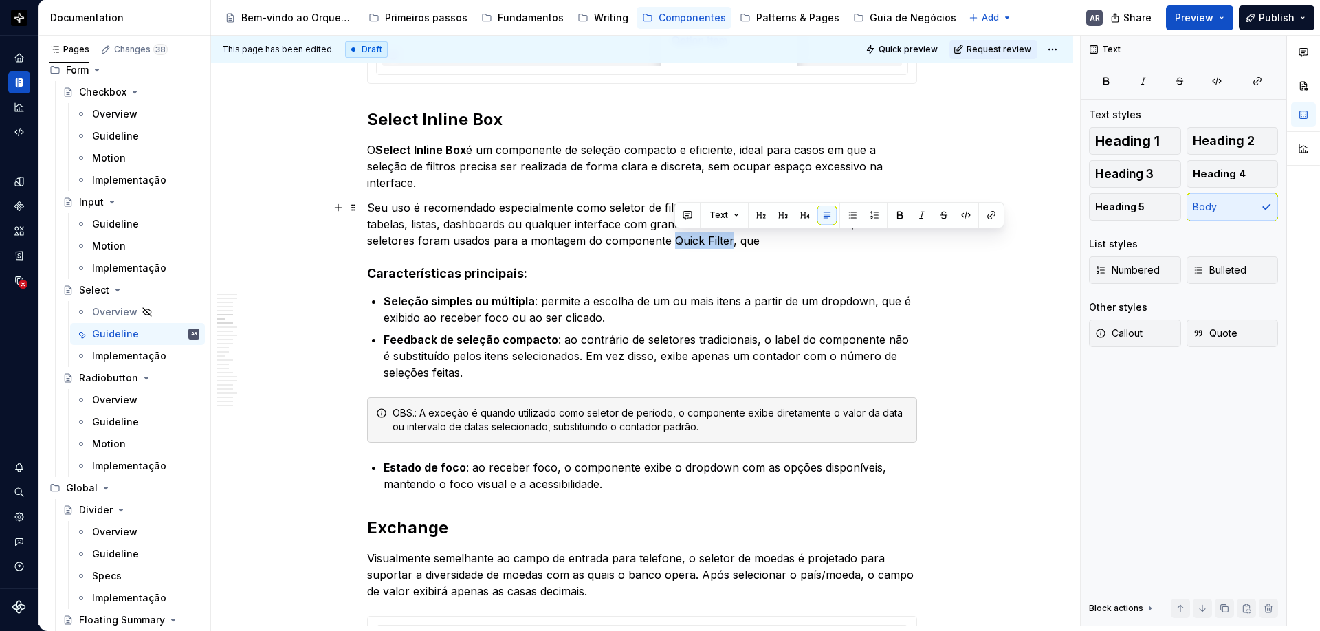
click at [676, 241] on p "Seu uso é recomendado especialmente como seletor de filtros em elementos mais c…" at bounding box center [642, 224] width 550 height 50
click at [991, 214] on button "button" at bounding box center [991, 215] width 19 height 19
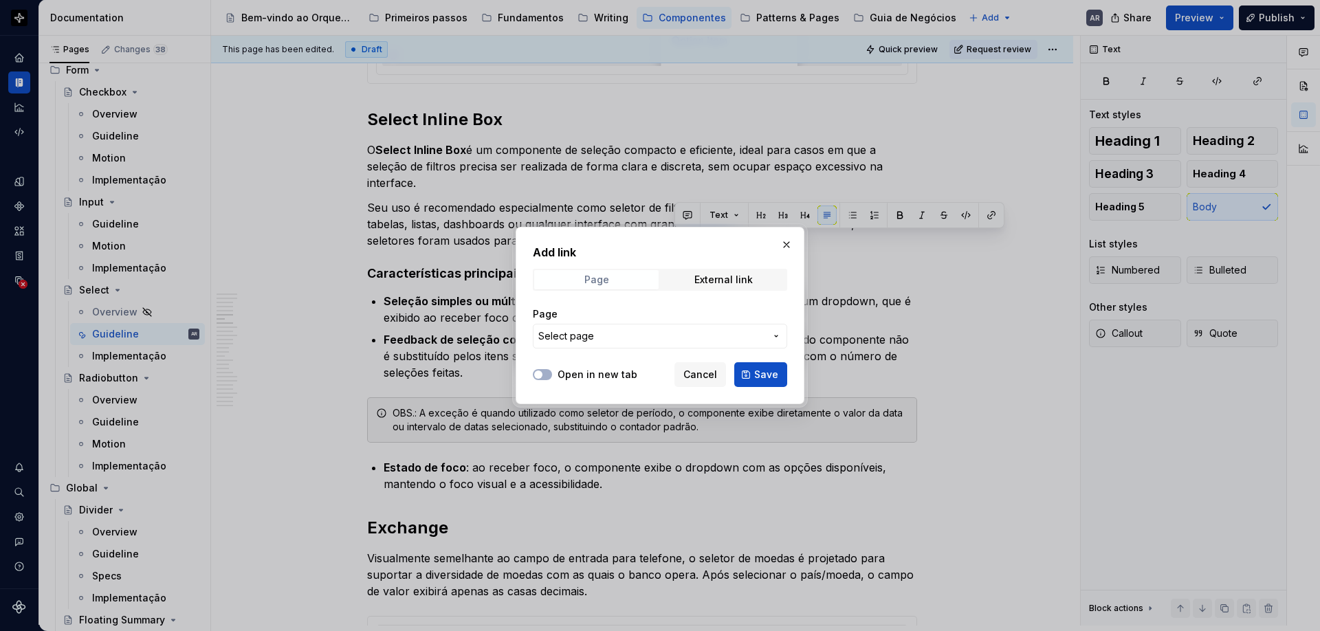
click at [600, 278] on div "Page" at bounding box center [596, 279] width 25 height 11
click at [619, 336] on span "Select page" at bounding box center [651, 336] width 227 height 14
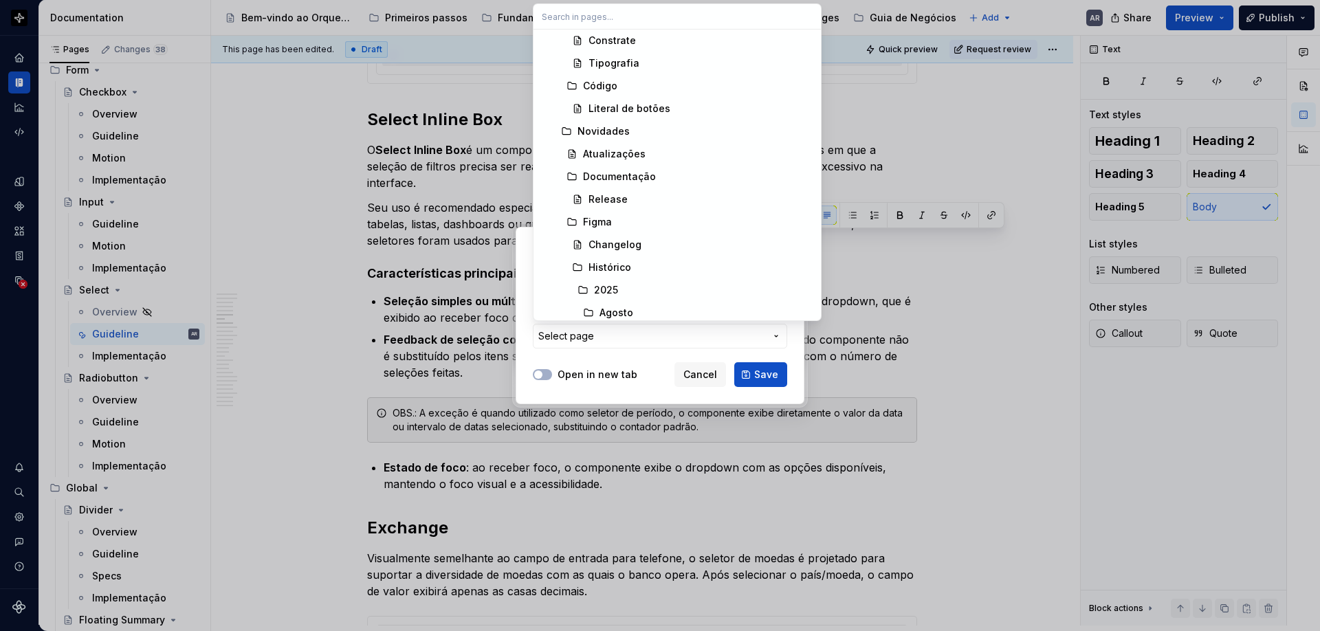
scroll to position [461, 0]
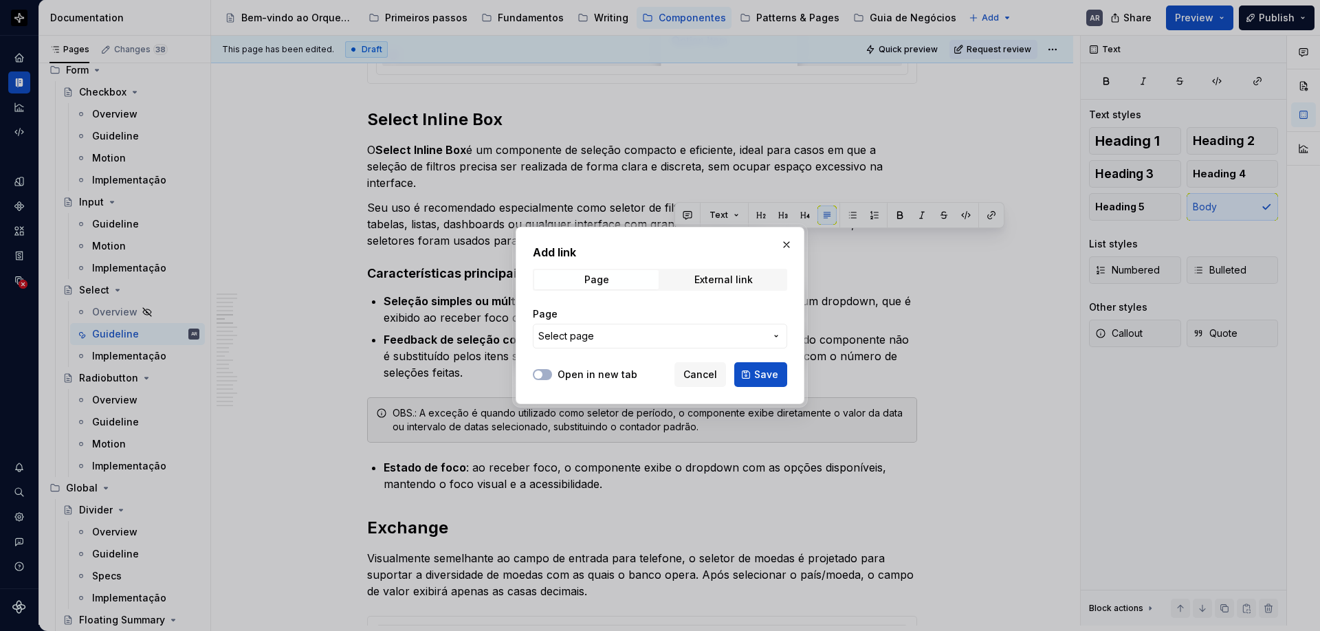
click at [636, 370] on div "Add link Page External link Page Select page Open in new tab Cancel Save" at bounding box center [660, 315] width 1320 height 631
click at [612, 375] on label "Open in new tab" at bounding box center [598, 375] width 80 height 14
click at [552, 375] on button "Open in new tab" at bounding box center [542, 374] width 19 height 11
click at [723, 279] on div "External link" at bounding box center [723, 279] width 58 height 11
click at [636, 335] on input "URL" at bounding box center [660, 336] width 254 height 25
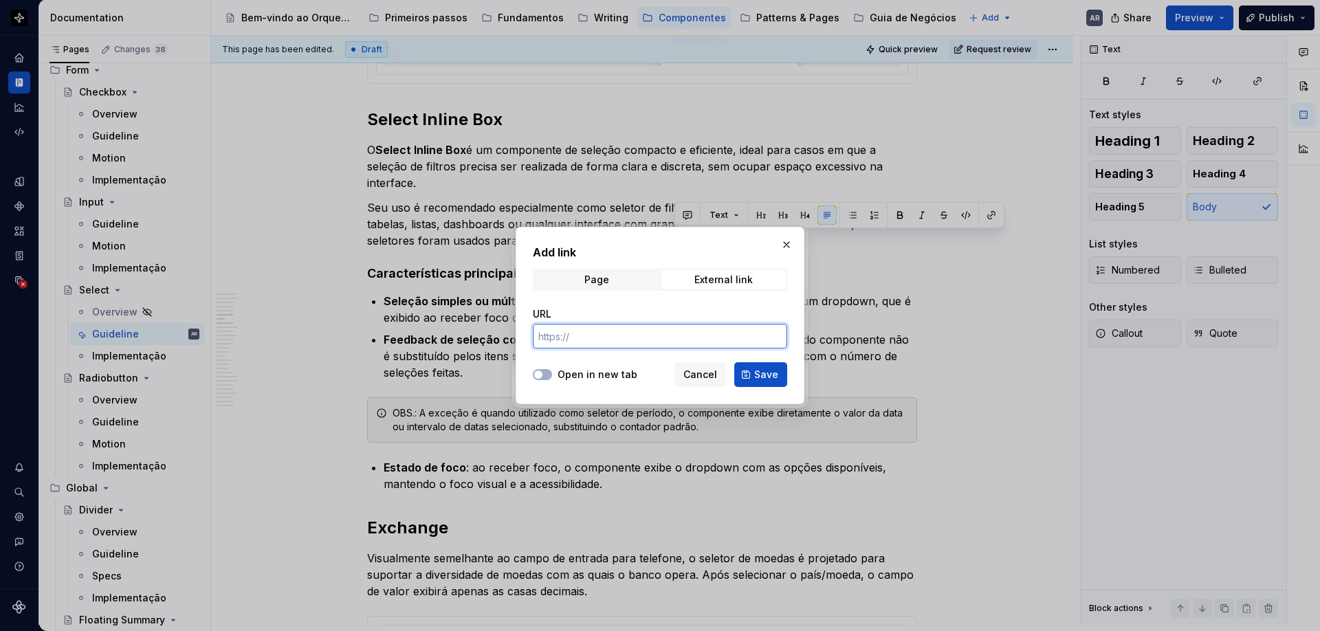
paste input "[URL][DOMAIN_NAME]"
type input "[URL][DOMAIN_NAME]"
click at [768, 378] on span "Save" at bounding box center [766, 375] width 24 height 14
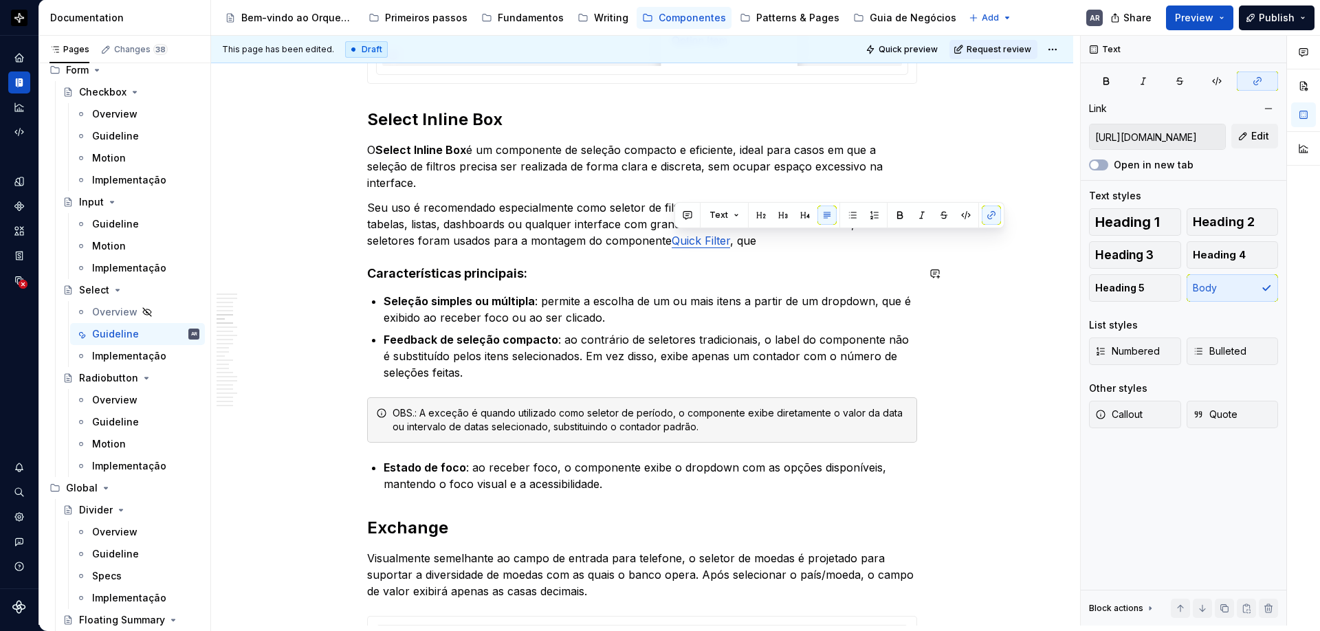
drag, startPoint x: 788, startPoint y: 223, endPoint x: 787, endPoint y: 241, distance: 18.6
click at [787, 241] on p "Seu uso é recomendado especialmente como seletor de filtros em elementos mais c…" at bounding box center [642, 224] width 550 height 50
click at [769, 243] on p "Seu uso é recomendado especialmente como seletor de filtros em elementos mais c…" at bounding box center [642, 224] width 550 height 50
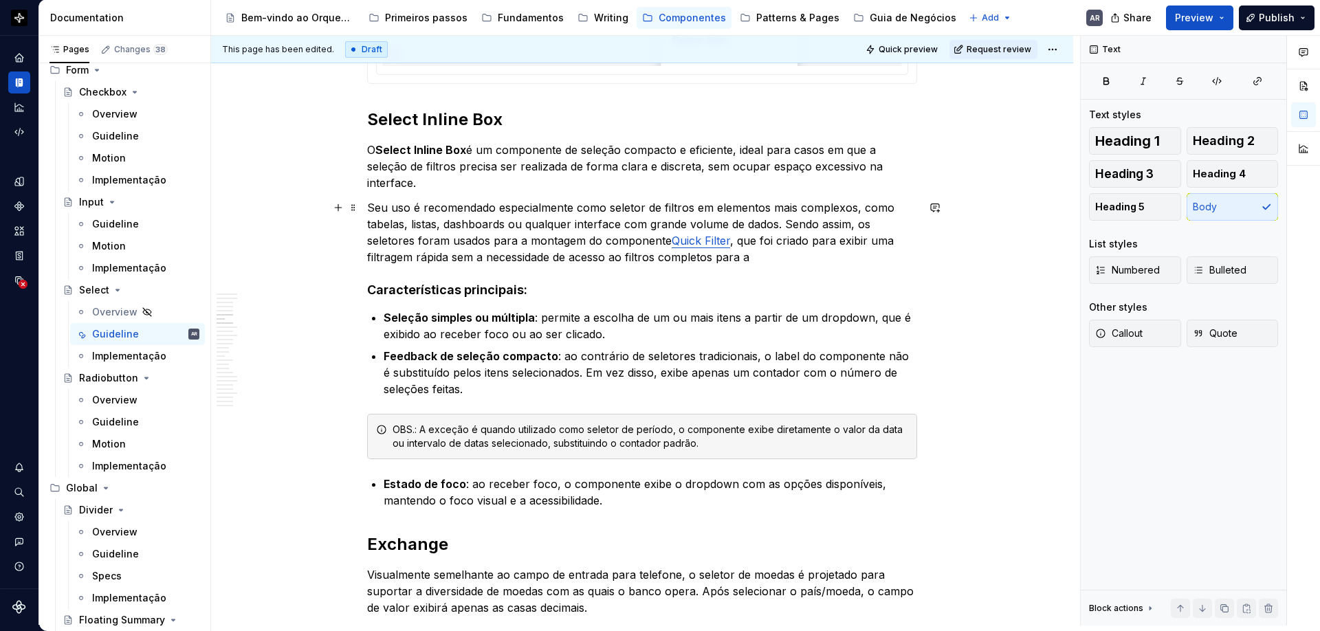
click at [628, 257] on p "Seu uso é recomendado especialmente como seletor de filtros em elementos mais c…" at bounding box center [642, 232] width 550 height 66
click at [773, 257] on p "Seu uso é recomendado especialmente como seletor de filtros em elementos mais c…" at bounding box center [642, 232] width 550 height 66
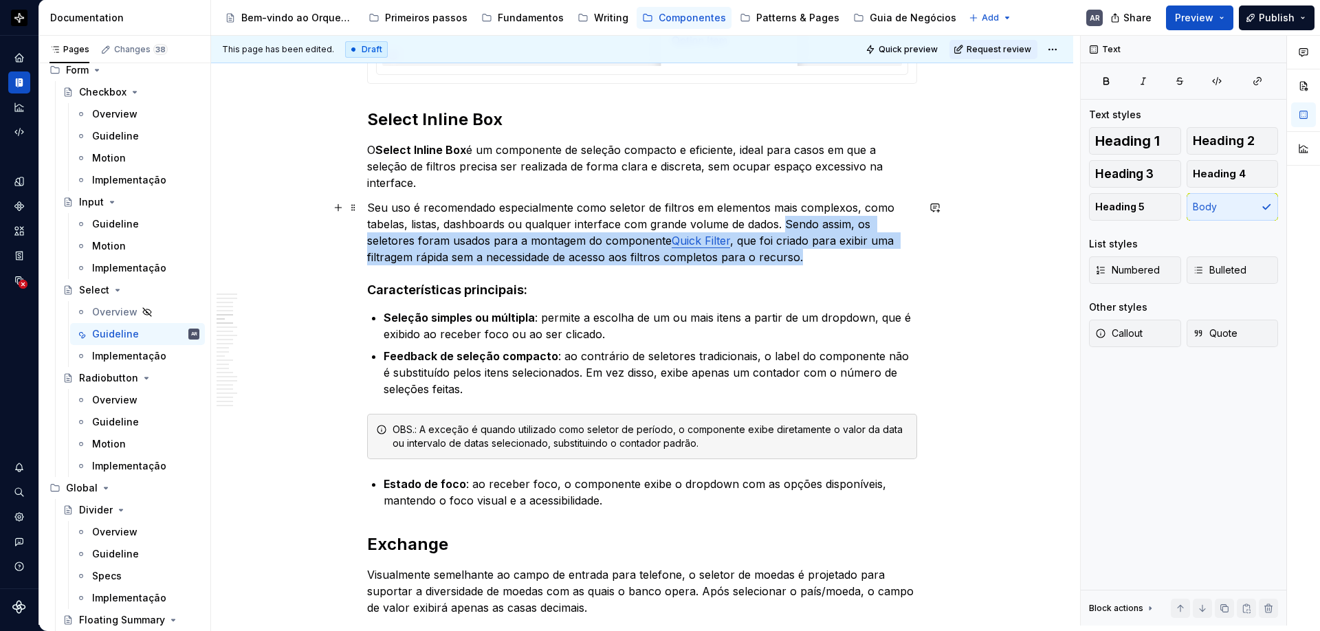
click at [788, 221] on p "Seu uso é recomendado especialmente como seletor de filtros em elementos mais c…" at bounding box center [642, 232] width 550 height 66
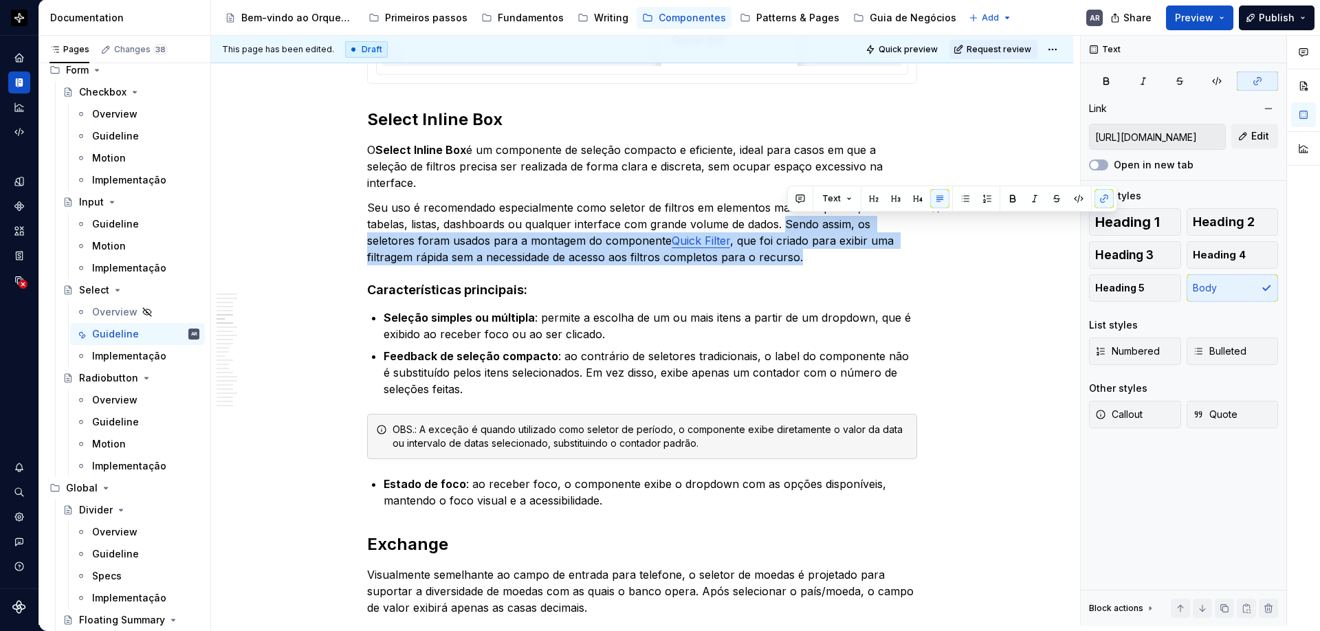
copy p "Sendo assim, os seletores foram usados para a montagem do componente Quick Filt…"
click at [815, 261] on p "Seu uso é recomendado especialmente como seletor de filtros em elementos mais c…" at bounding box center [642, 232] width 550 height 66
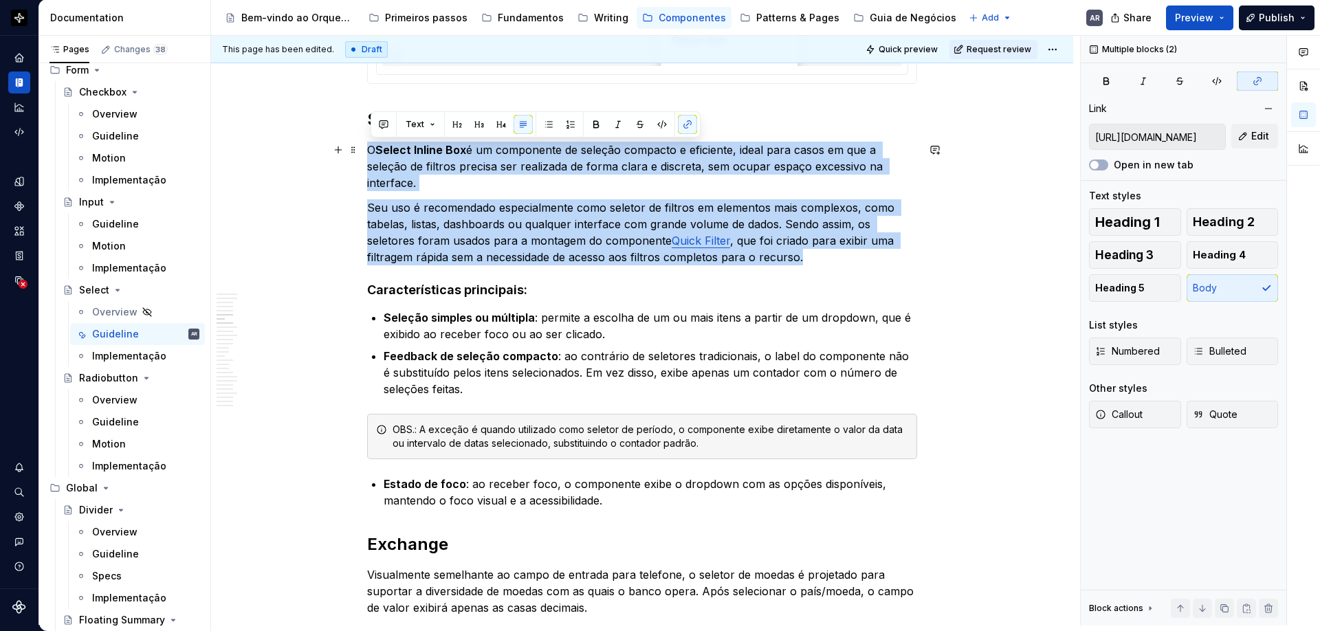
drag, startPoint x: 809, startPoint y: 258, endPoint x: 371, endPoint y: 156, distance: 449.6
copy div "O Select Inline Box é um componente de seleção compacto e eficiente, ideal para…"
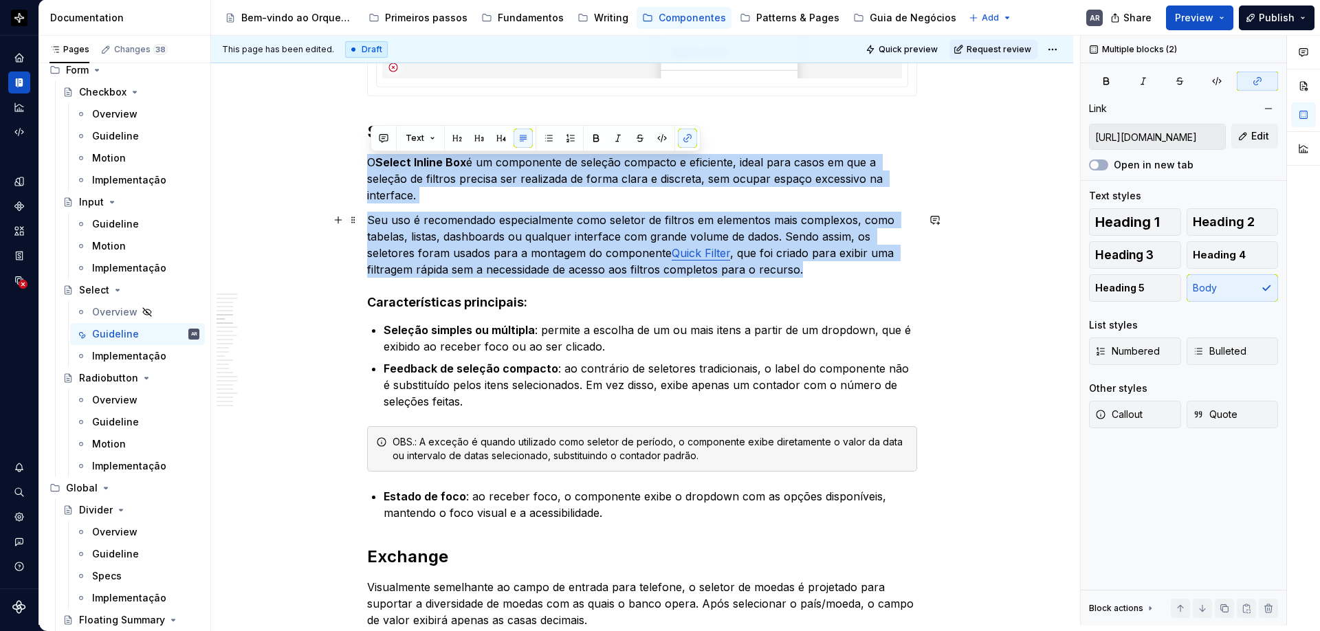
scroll to position [1625, 0]
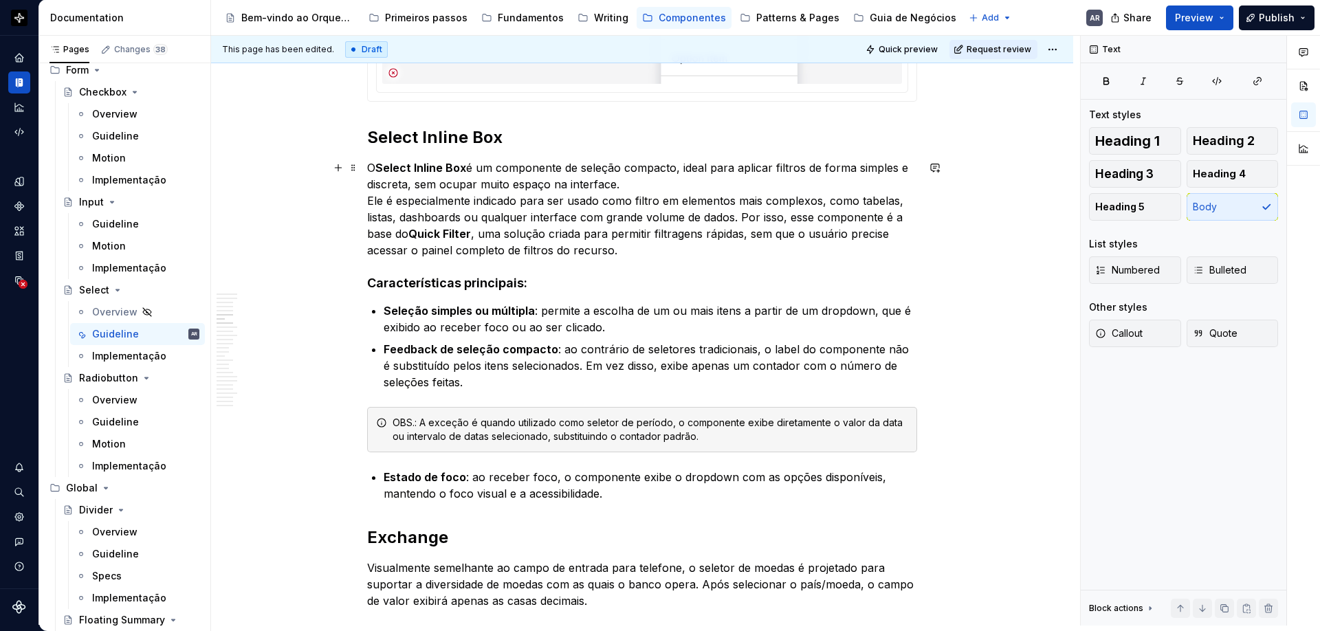
click at [635, 182] on p "O Select Inline Box é um componente de seleção compacto, ideal para aplicar fil…" at bounding box center [642, 209] width 550 height 99
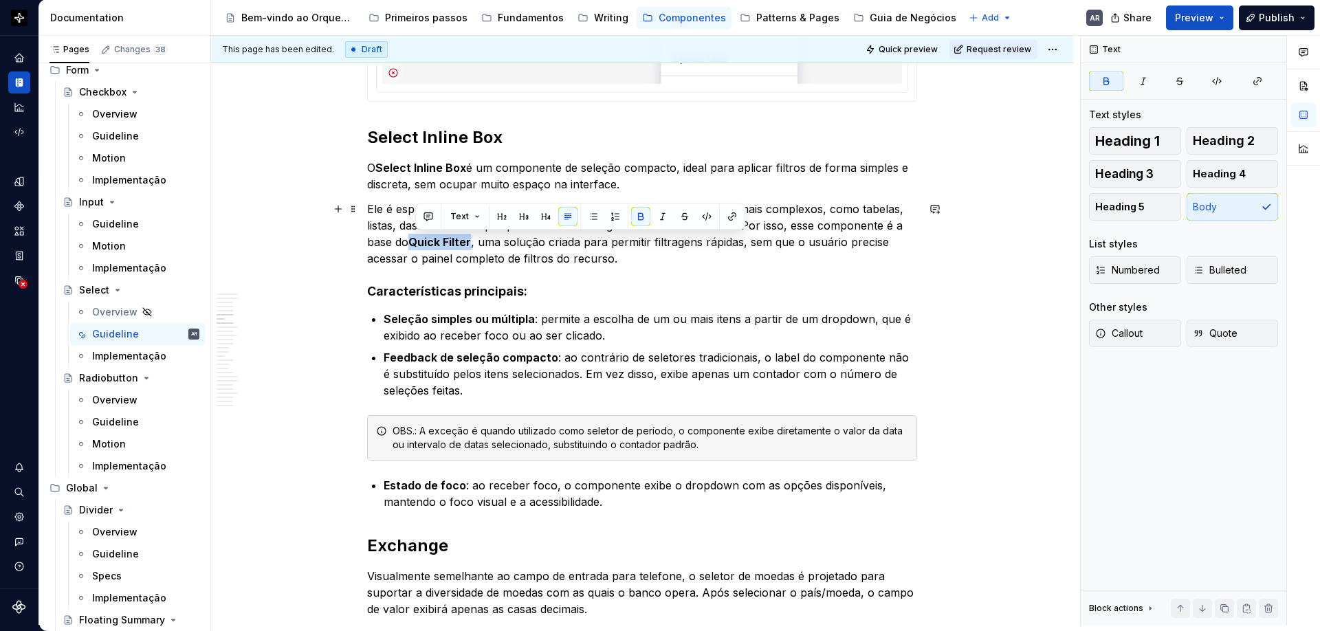
drag, startPoint x: 475, startPoint y: 244, endPoint x: 419, endPoint y: 243, distance: 56.4
click at [419, 243] on strong "Quick Filter" at bounding box center [439, 242] width 63 height 14
type textarea "*"
click at [725, 215] on button "button" at bounding box center [732, 216] width 19 height 19
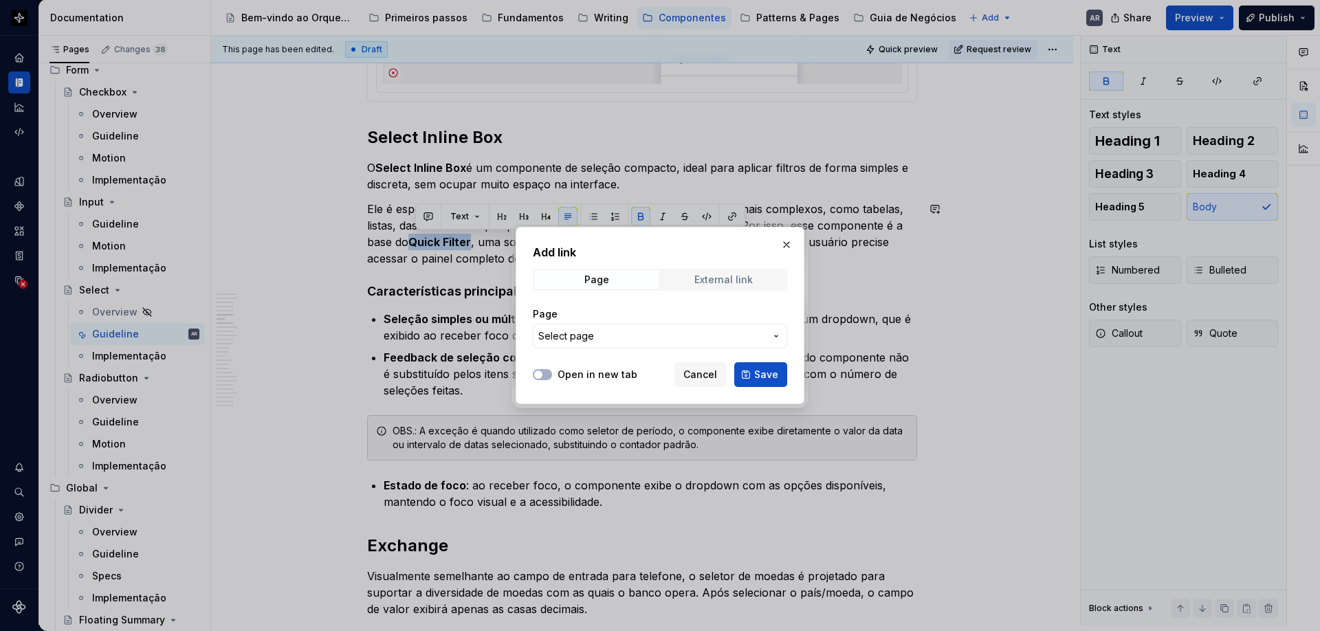
click at [719, 281] on div "External link" at bounding box center [723, 279] width 58 height 11
click at [640, 336] on input "URL" at bounding box center [660, 336] width 254 height 25
paste input "[URL][DOMAIN_NAME]"
type input "[URL][DOMAIN_NAME]"
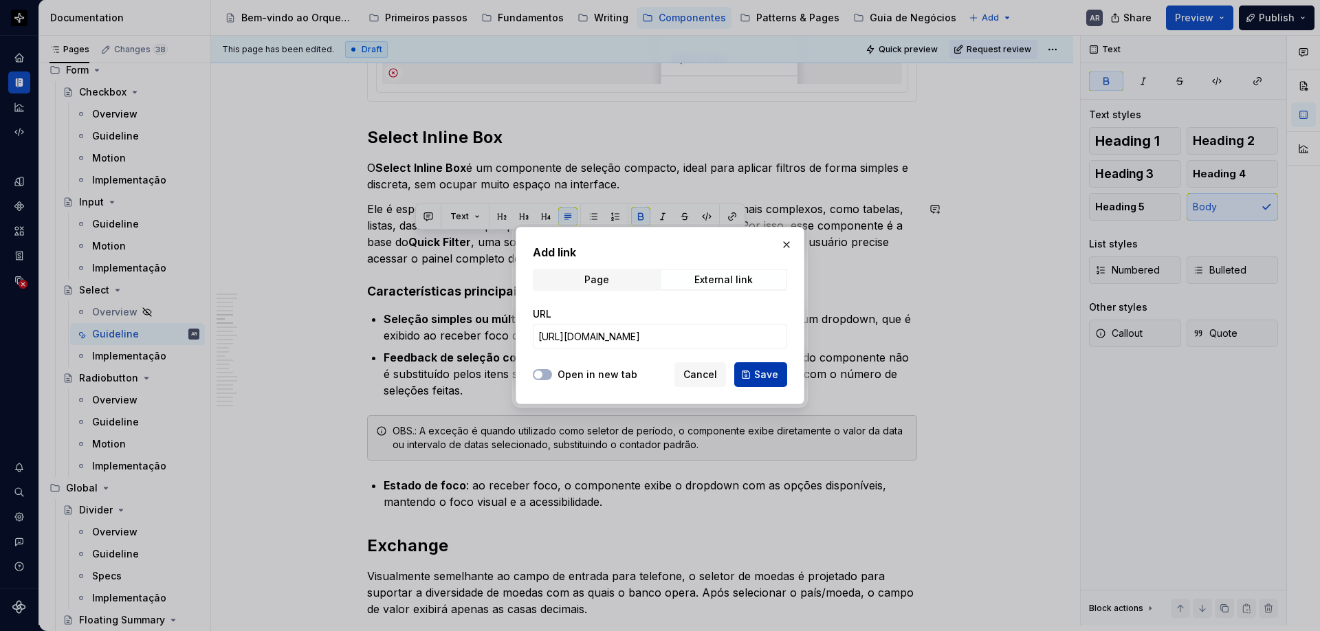
scroll to position [0, 0]
click at [769, 370] on span "Save" at bounding box center [766, 375] width 24 height 14
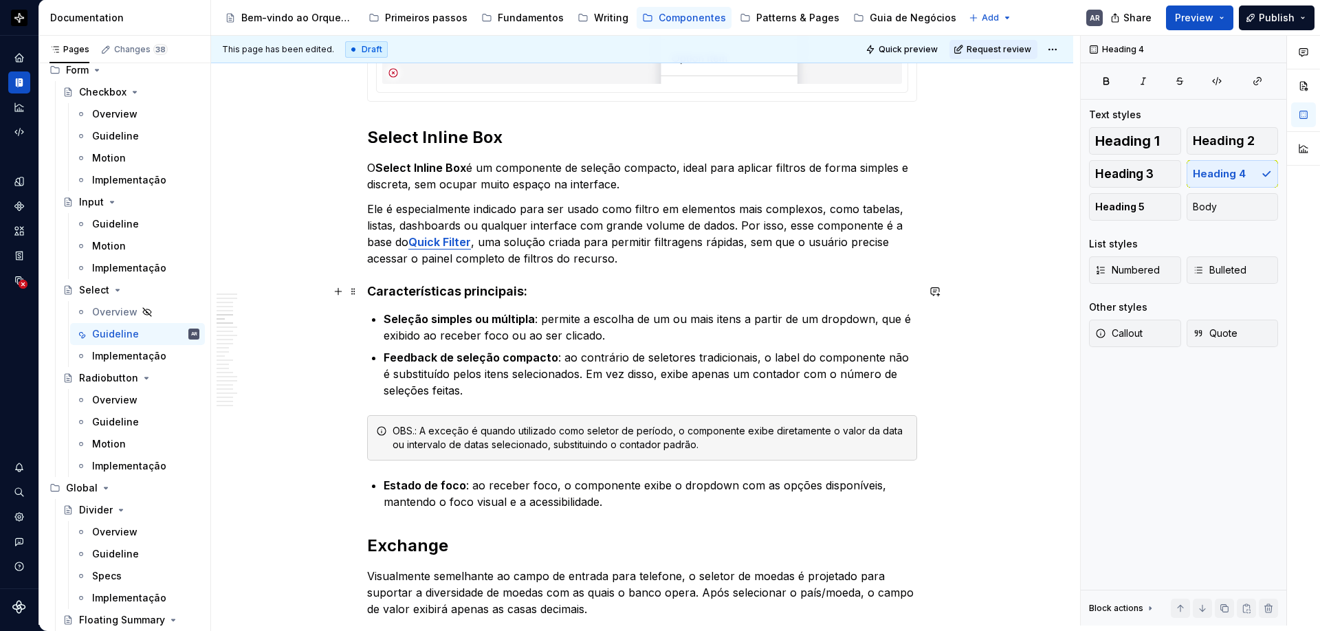
click at [864, 288] on h4 "Características principais:" at bounding box center [642, 291] width 550 height 17
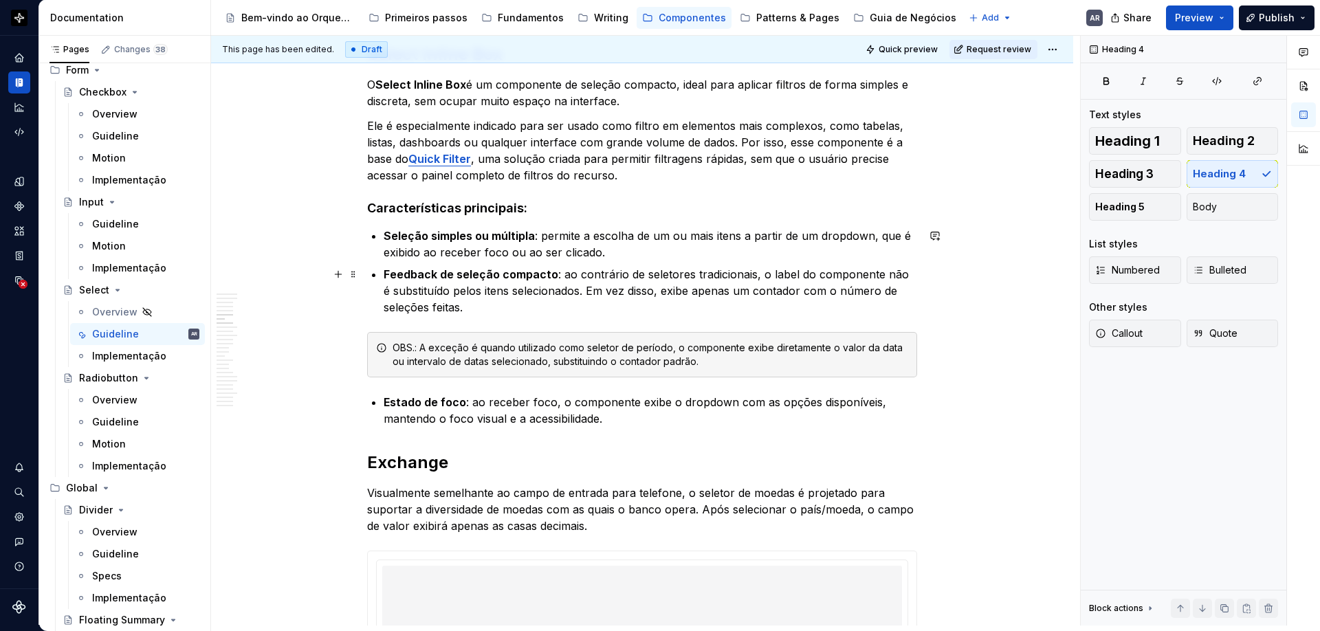
scroll to position [1704, 0]
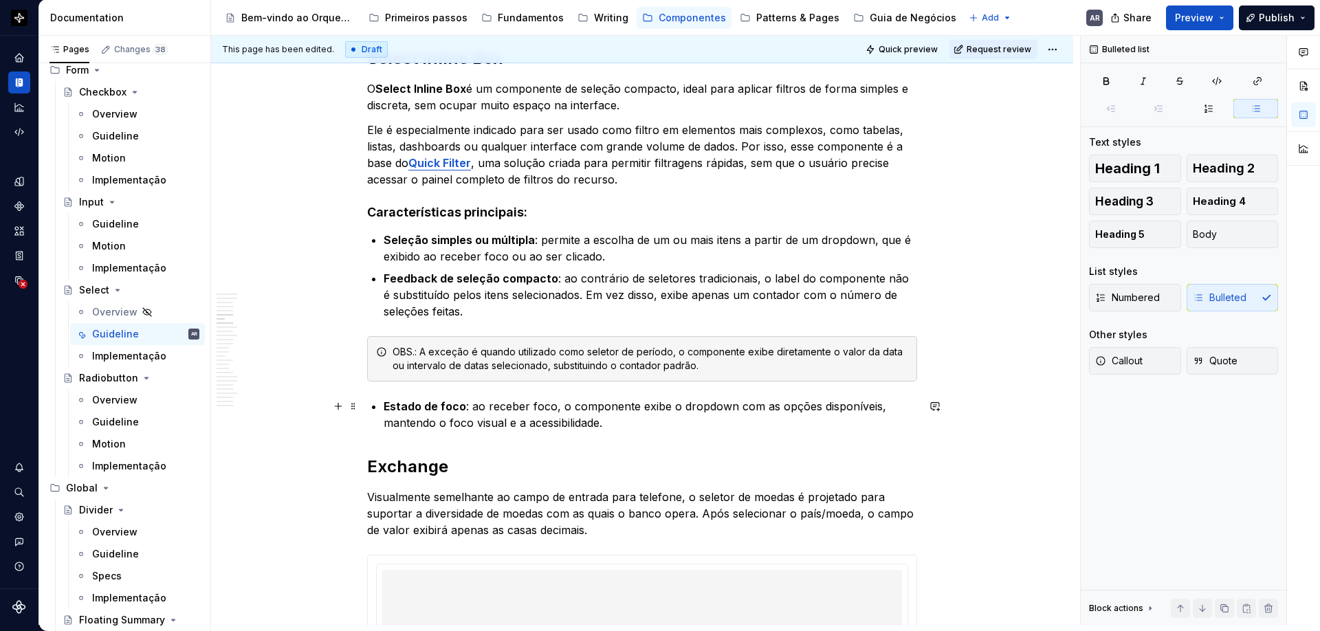
click at [732, 405] on p "Estado de foco : ao receber foco, o componente exibe o dropdown com as opções d…" at bounding box center [651, 414] width 534 height 33
click at [680, 408] on p "Estado de foco : ao receber foco, o componente exibe o dropdown com as opções d…" at bounding box center [651, 414] width 534 height 33
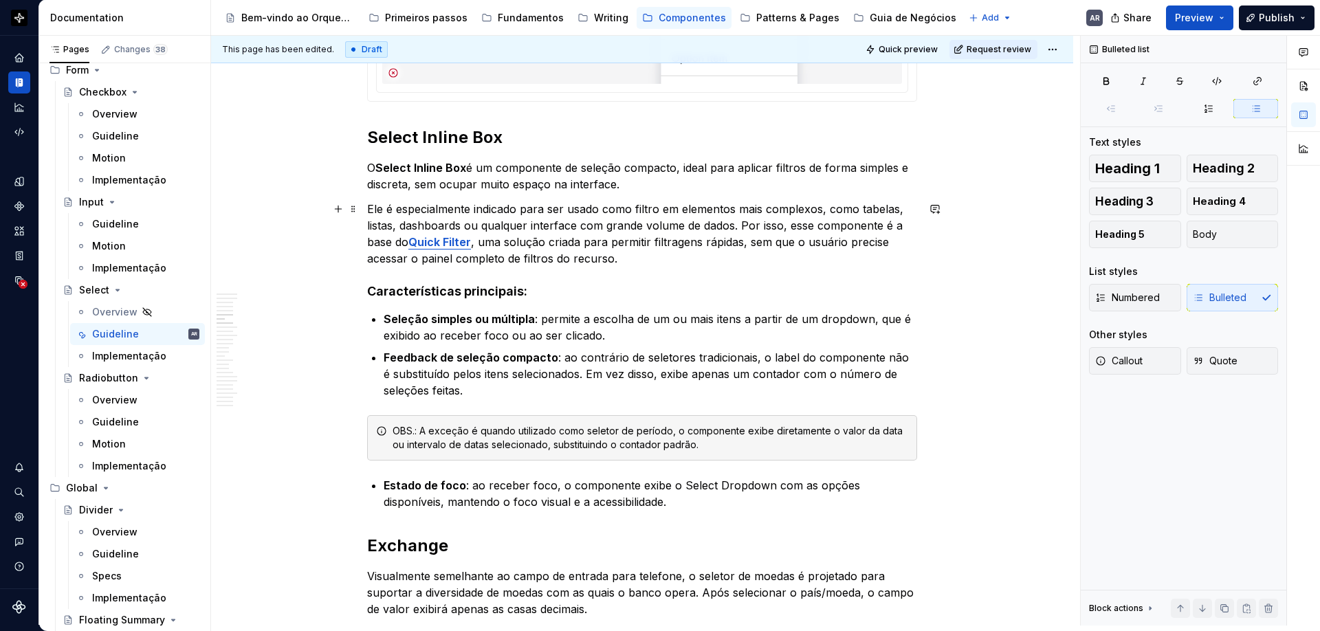
scroll to position [1627, 0]
click at [373, 160] on p "O Select Inline Box é um componente de seleção compacto, ideal para aplicar fil…" at bounding box center [642, 173] width 550 height 33
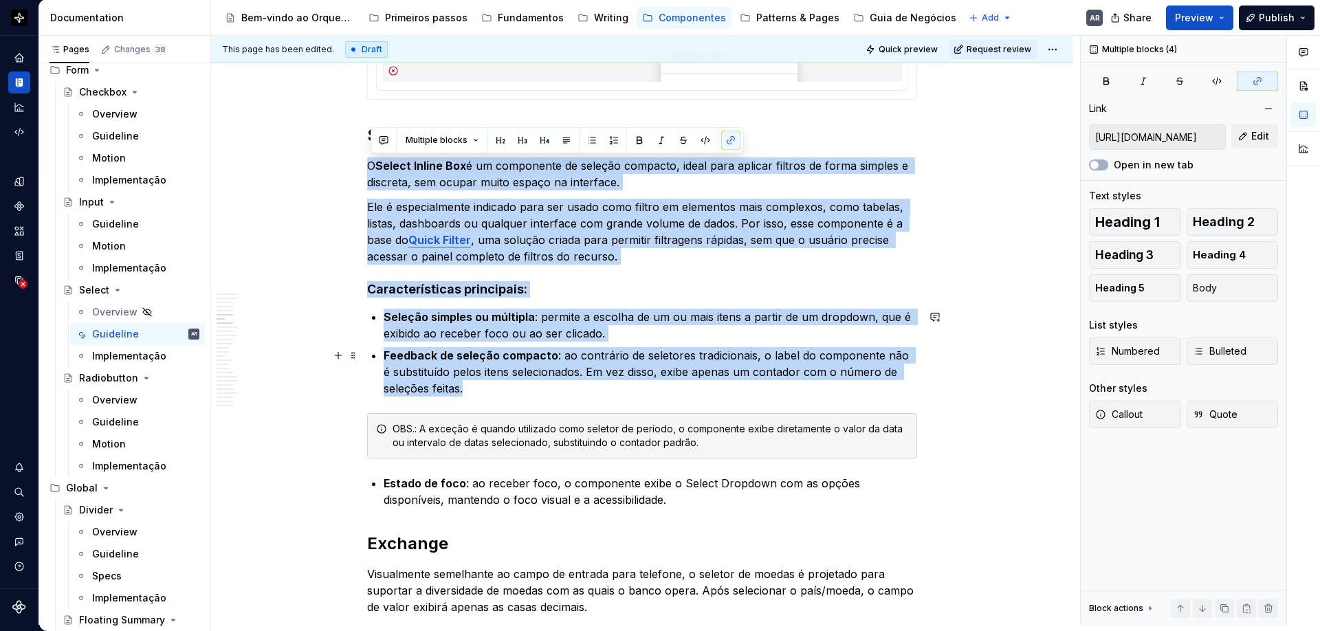
drag, startPoint x: 371, startPoint y: 162, endPoint x: 527, endPoint y: 384, distance: 270.9
copy div "O Select Inline Box é um componente de seleção compacto, ideal para aplicar fil…"
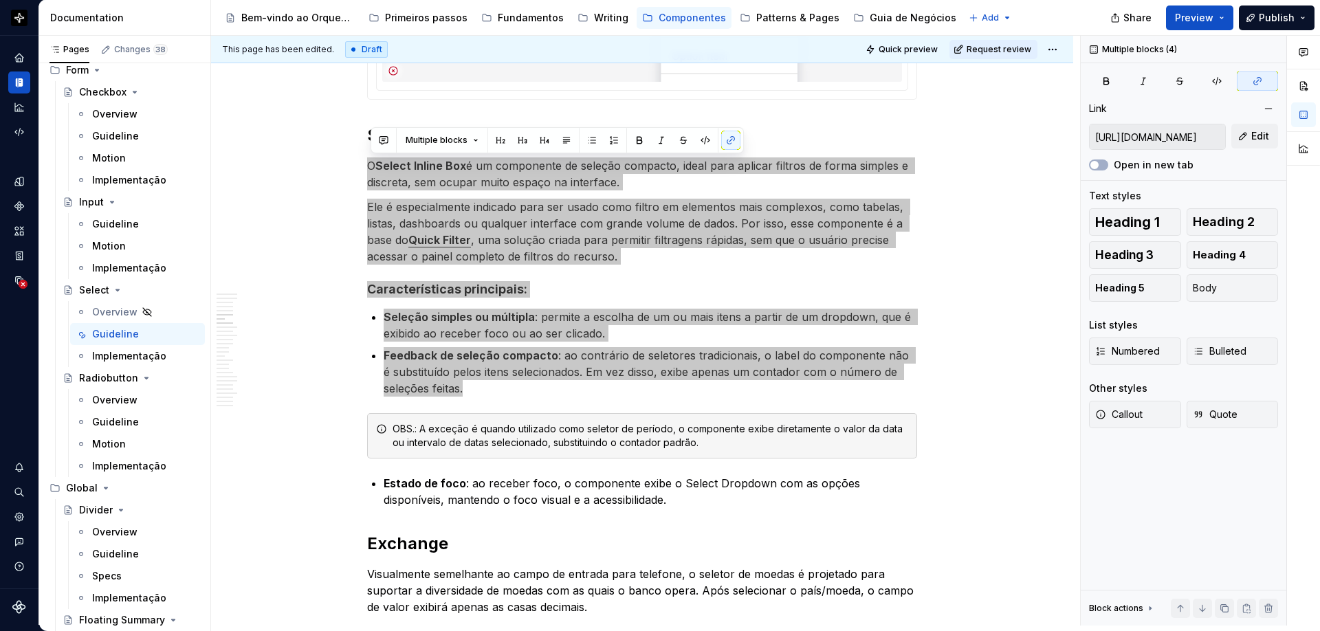
type textarea "*"
